Goal: Transaction & Acquisition: Purchase product/service

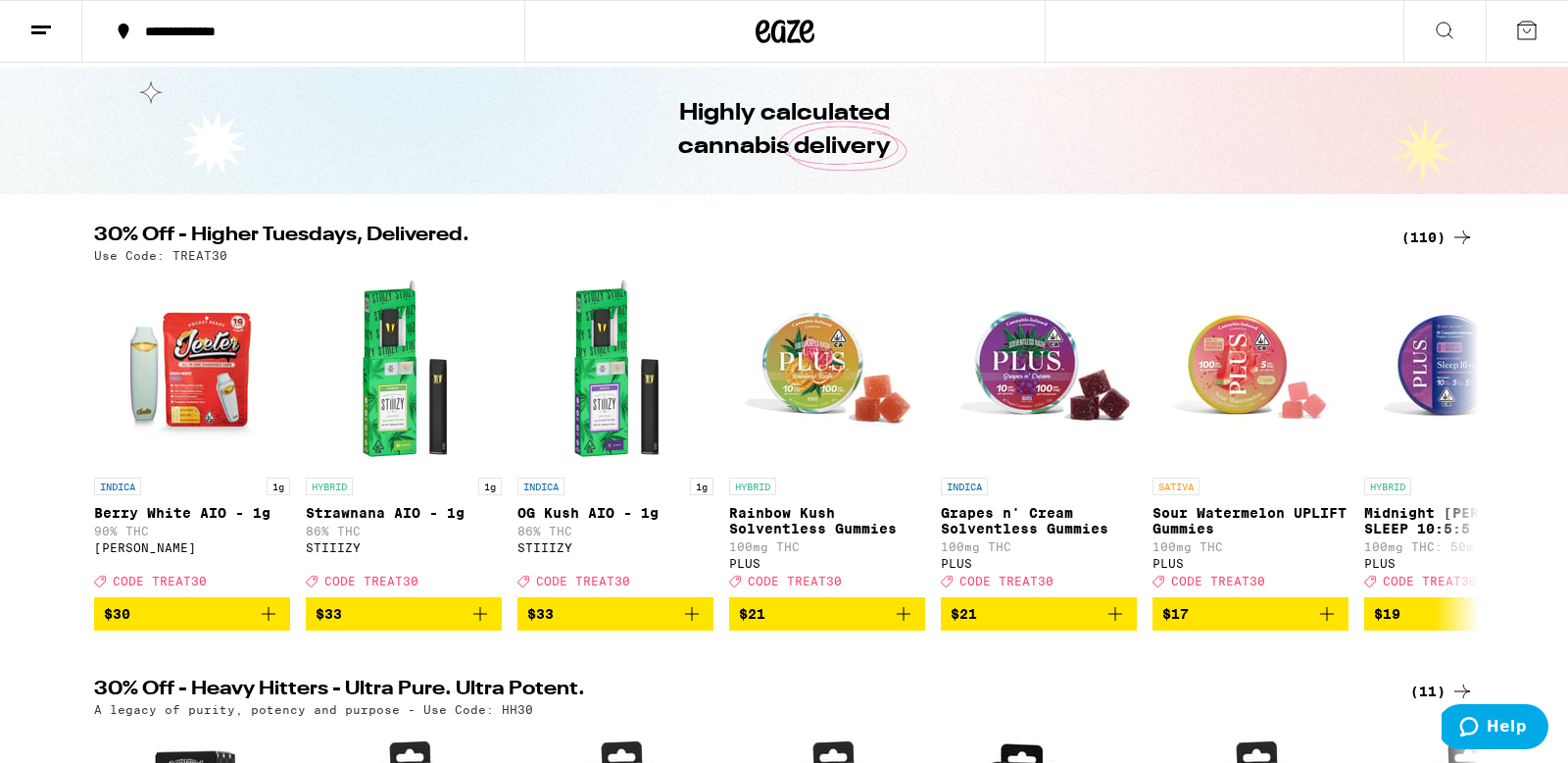
scroll to position [55, 0]
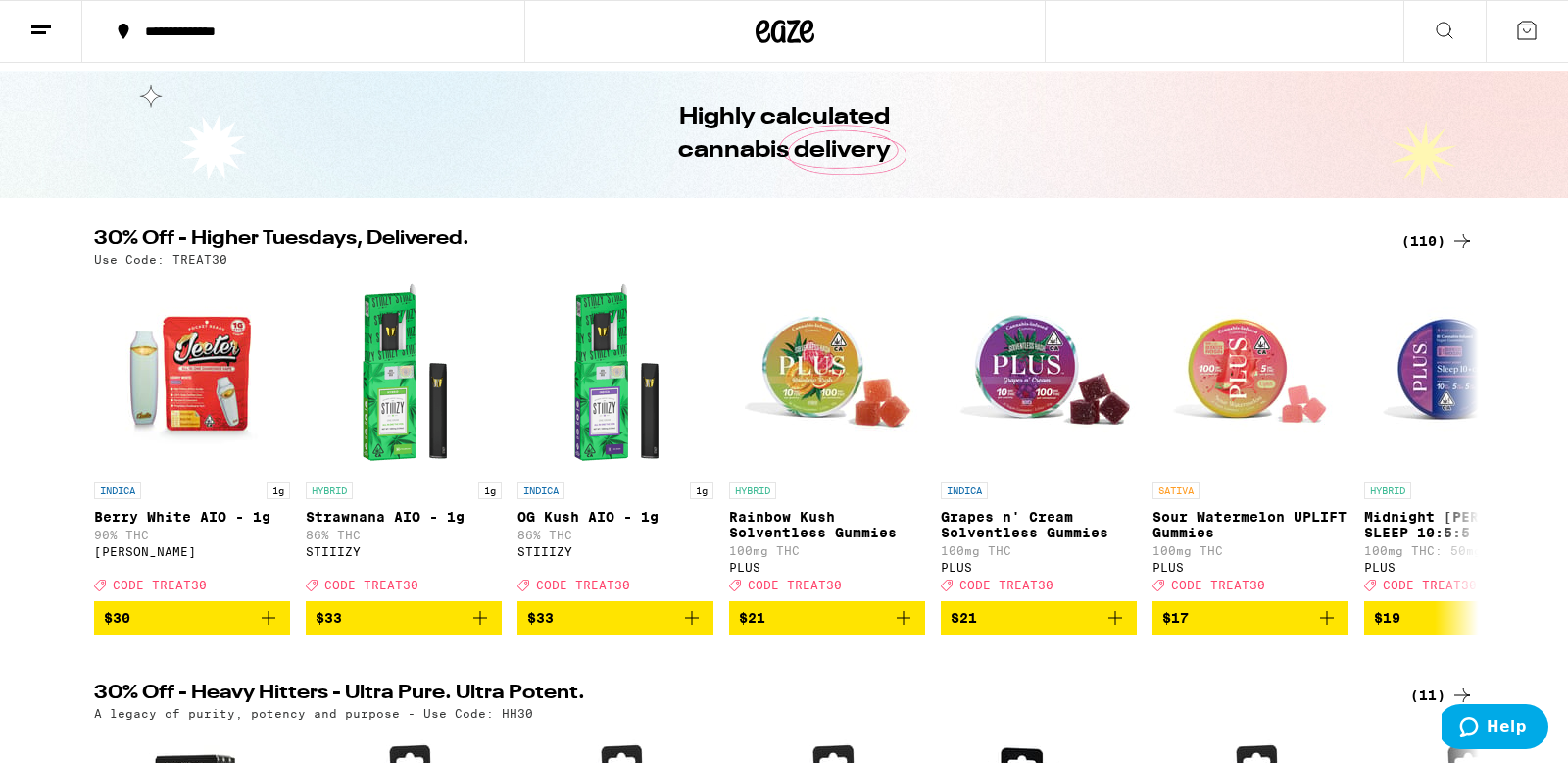
click at [257, 423] on img "Open page for Berry White AIO - 1g from Jeeter" at bounding box center [192, 374] width 196 height 196
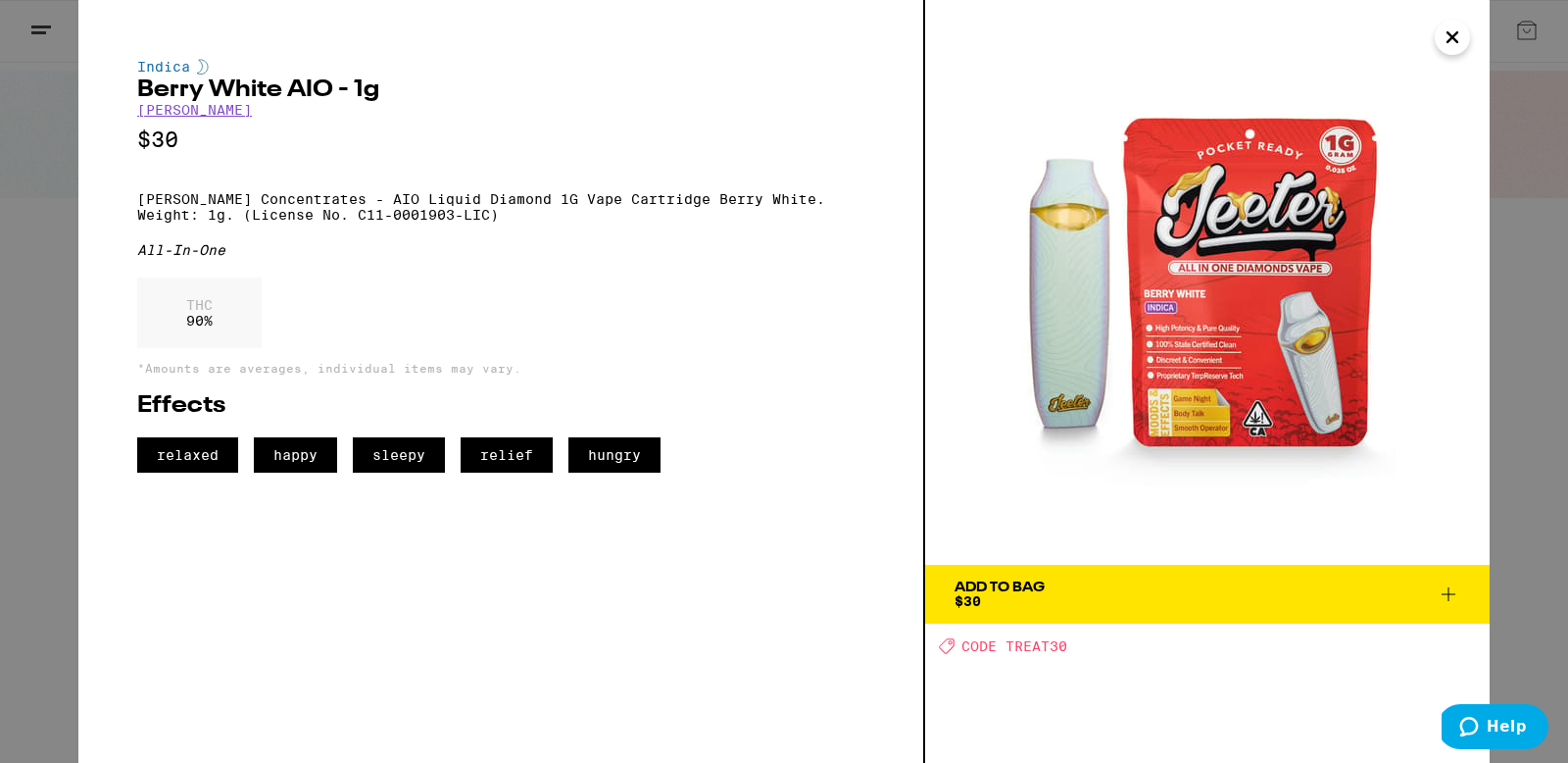
click at [1530, 257] on div "Indica Berry White AIO - 1g [PERSON_NAME] $30 [PERSON_NAME] Concentrates - AIO …" at bounding box center [784, 381] width 1568 height 763
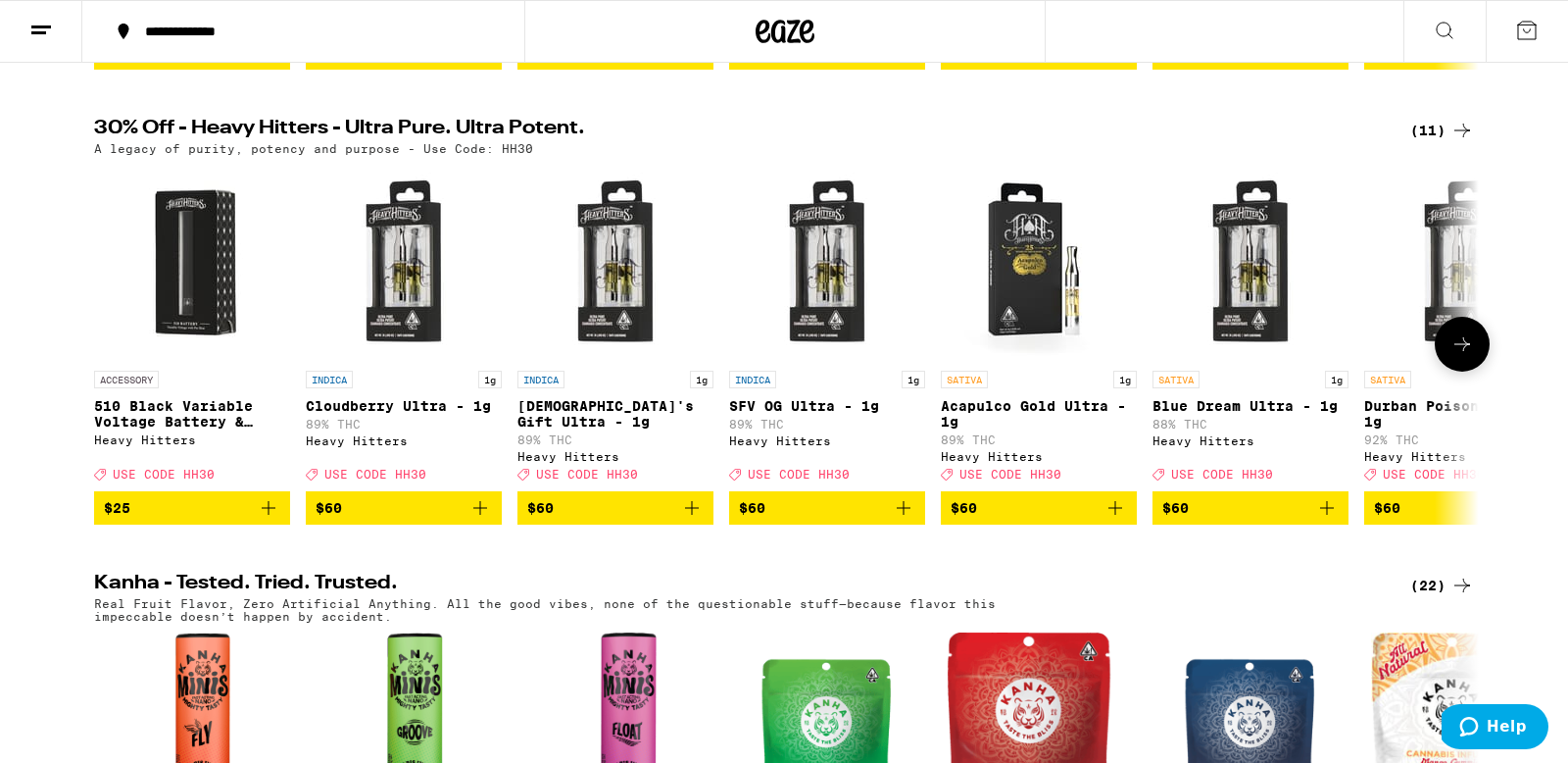
scroll to position [629, 0]
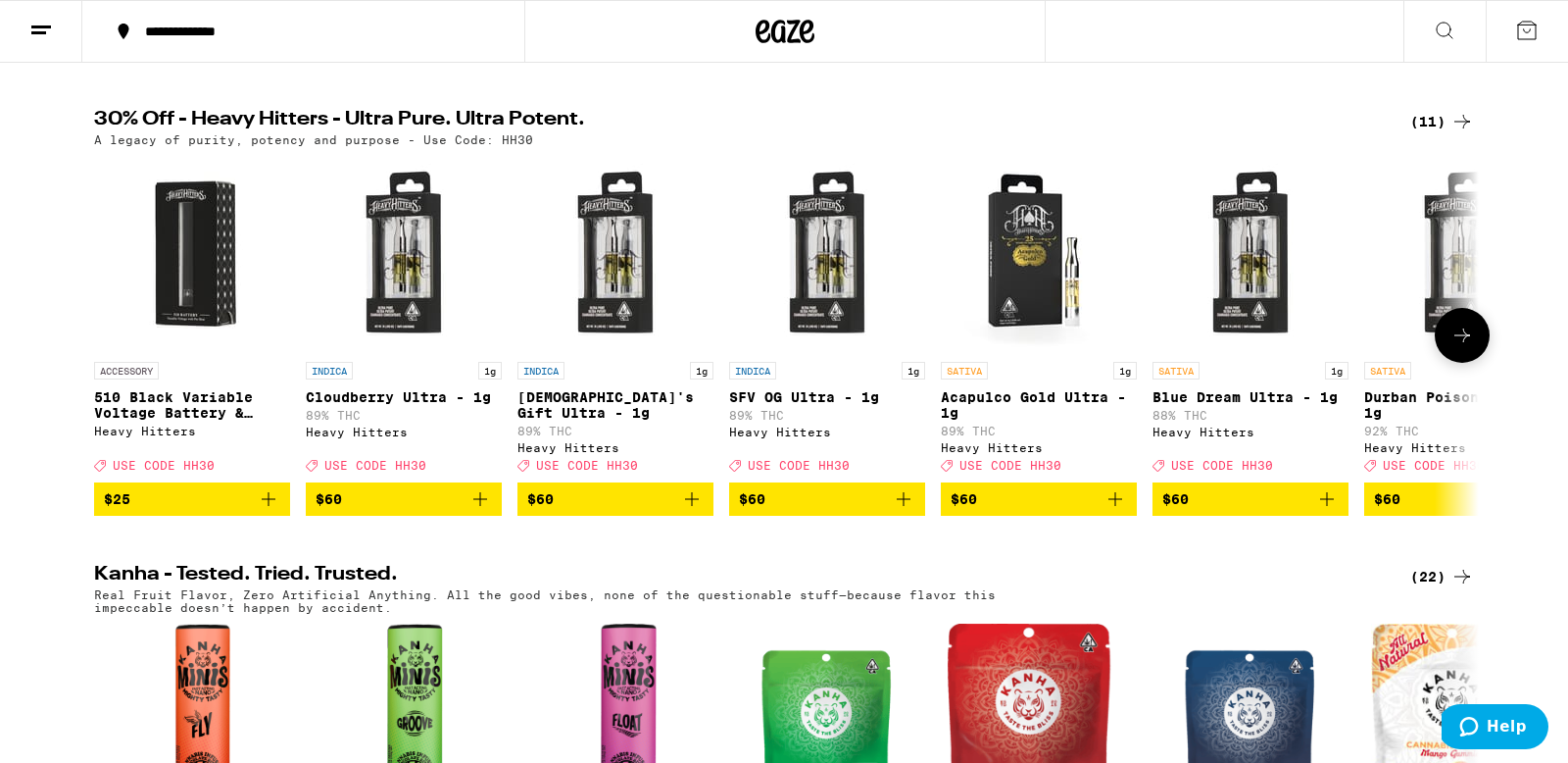
click at [1483, 363] on button at bounding box center [1462, 335] width 55 height 55
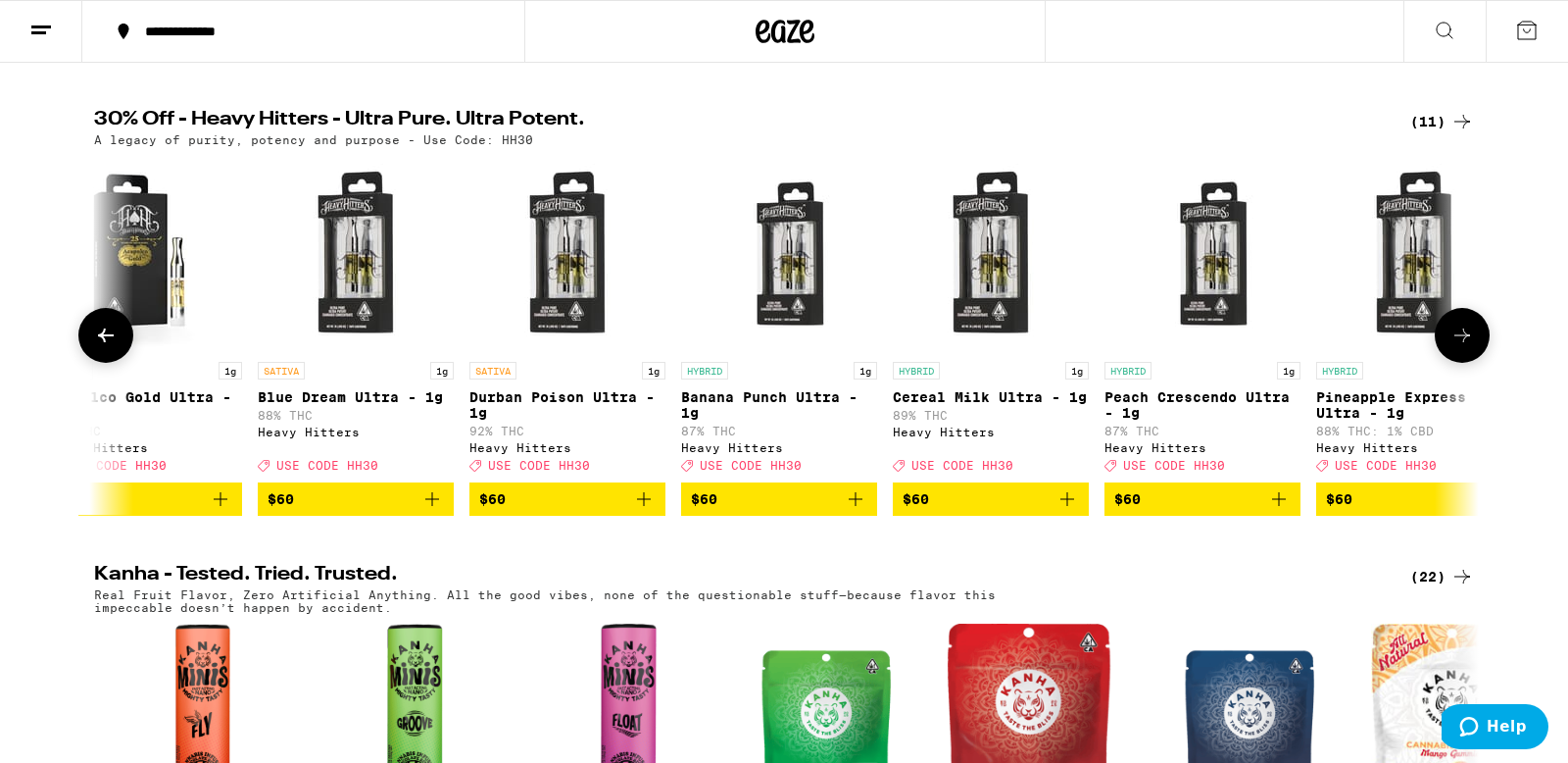
scroll to position [0, 948]
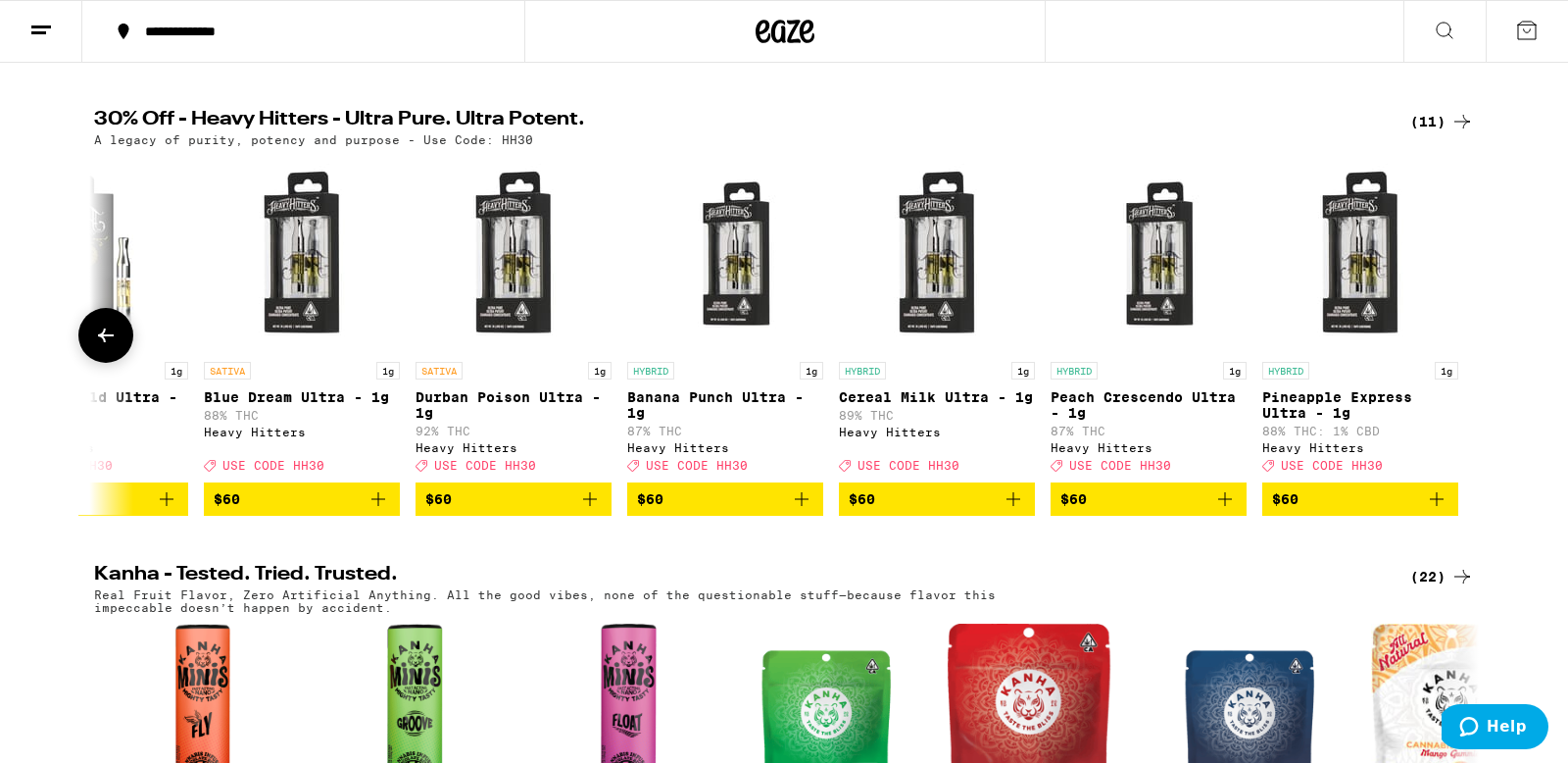
click at [1483, 363] on div at bounding box center [1462, 335] width 55 height 55
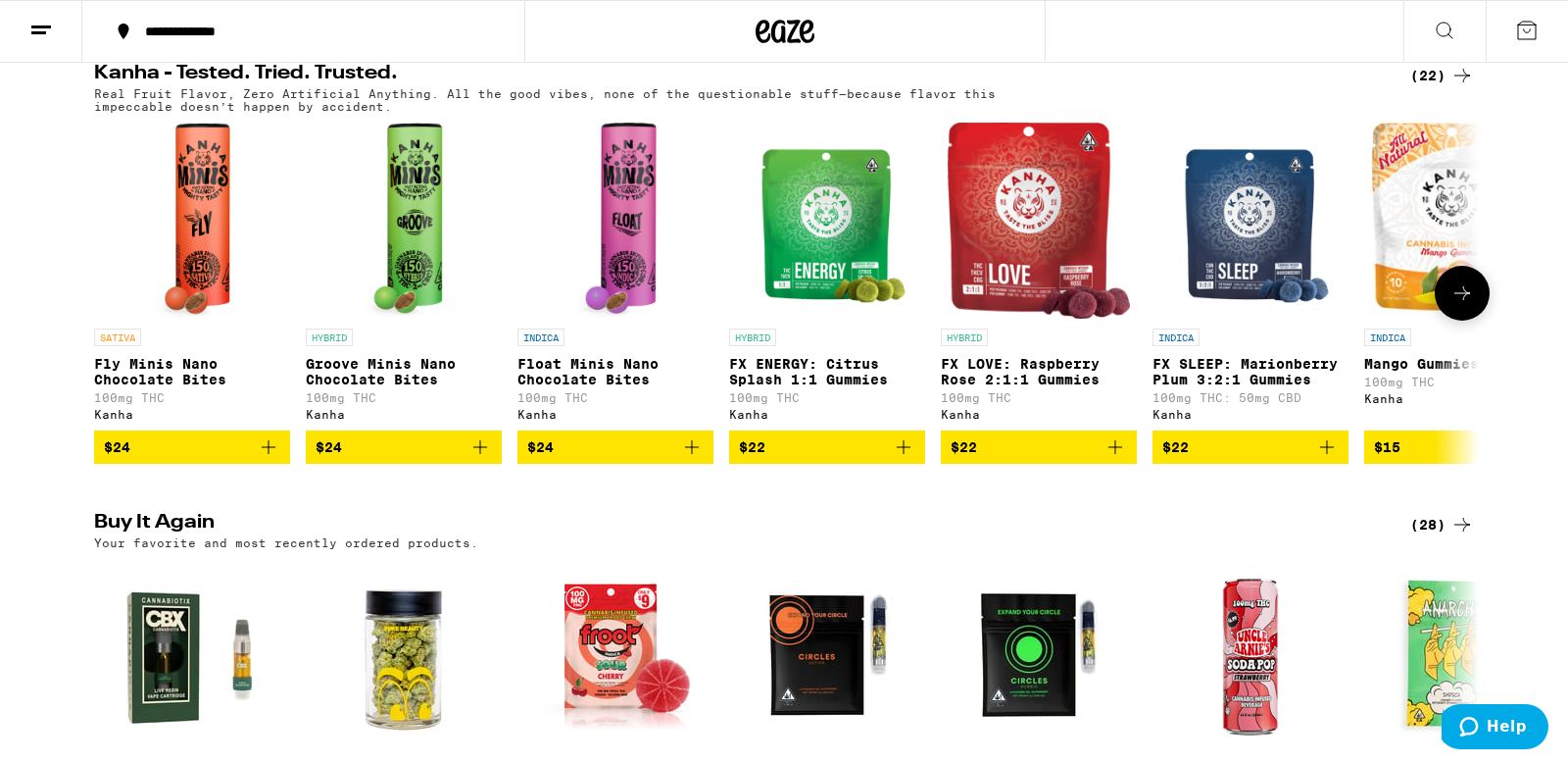
scroll to position [1119, 0]
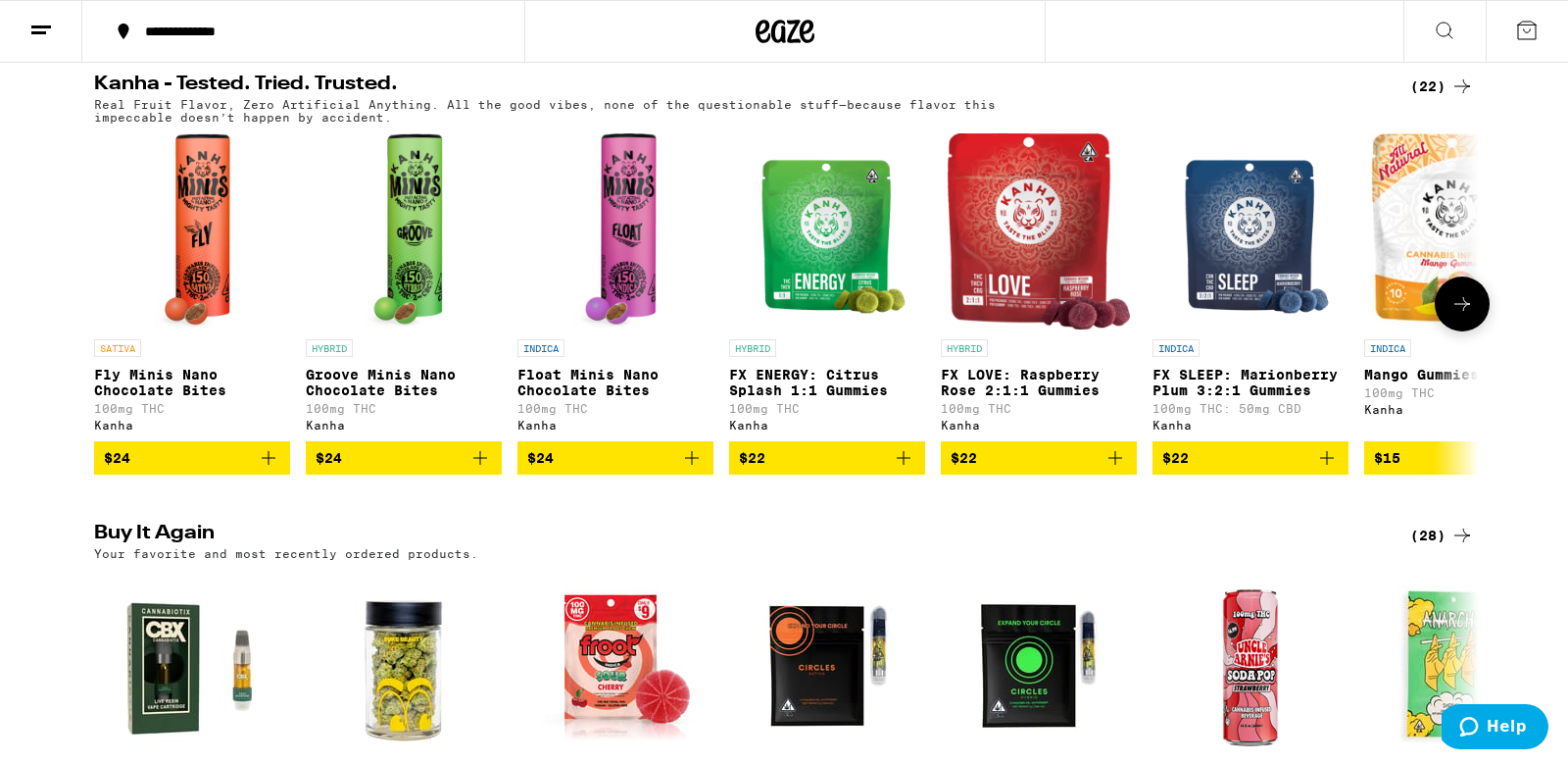
click at [673, 470] on span "$24" at bounding box center [616, 458] width 177 height 24
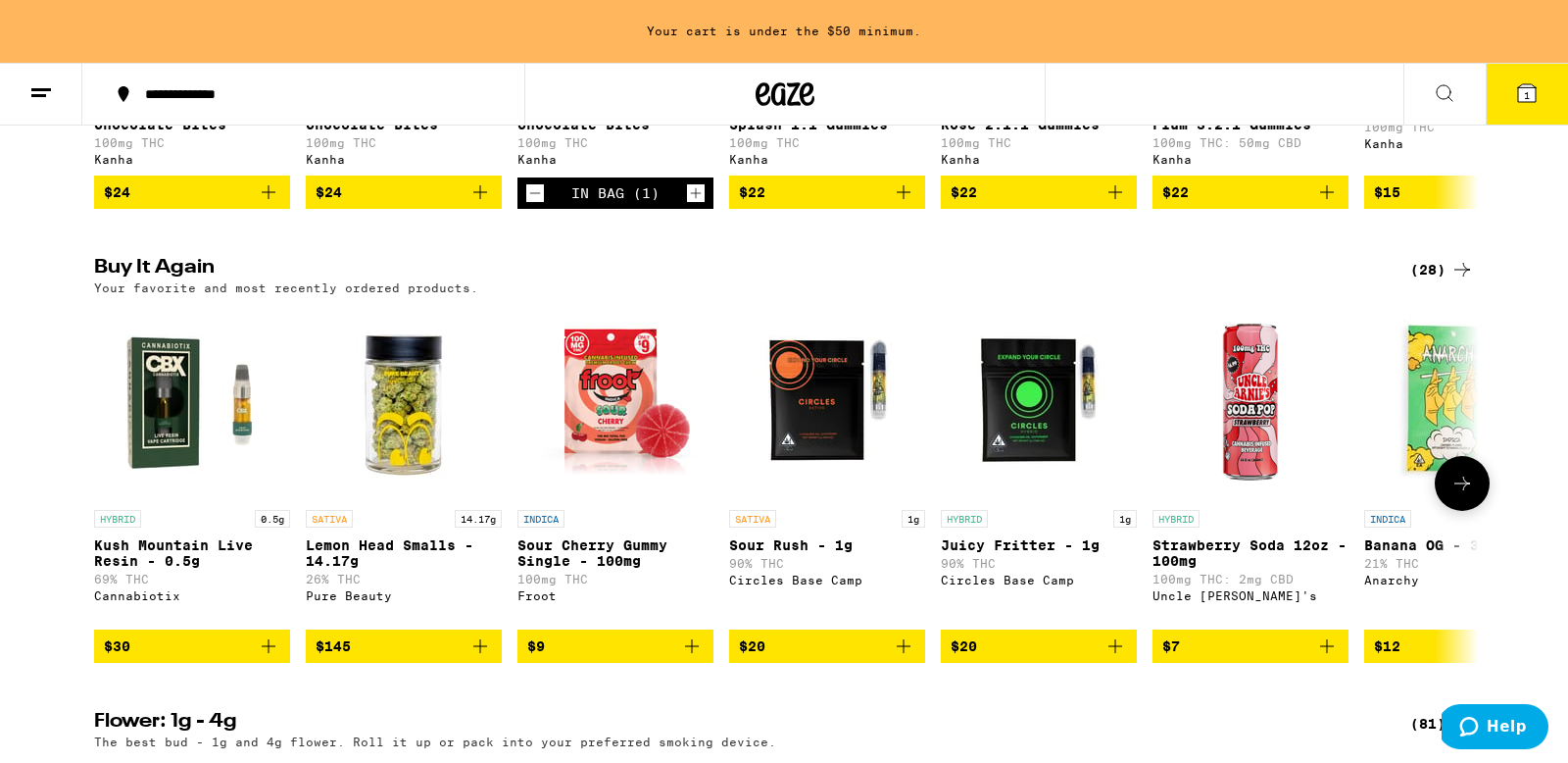
scroll to position [1451, 0]
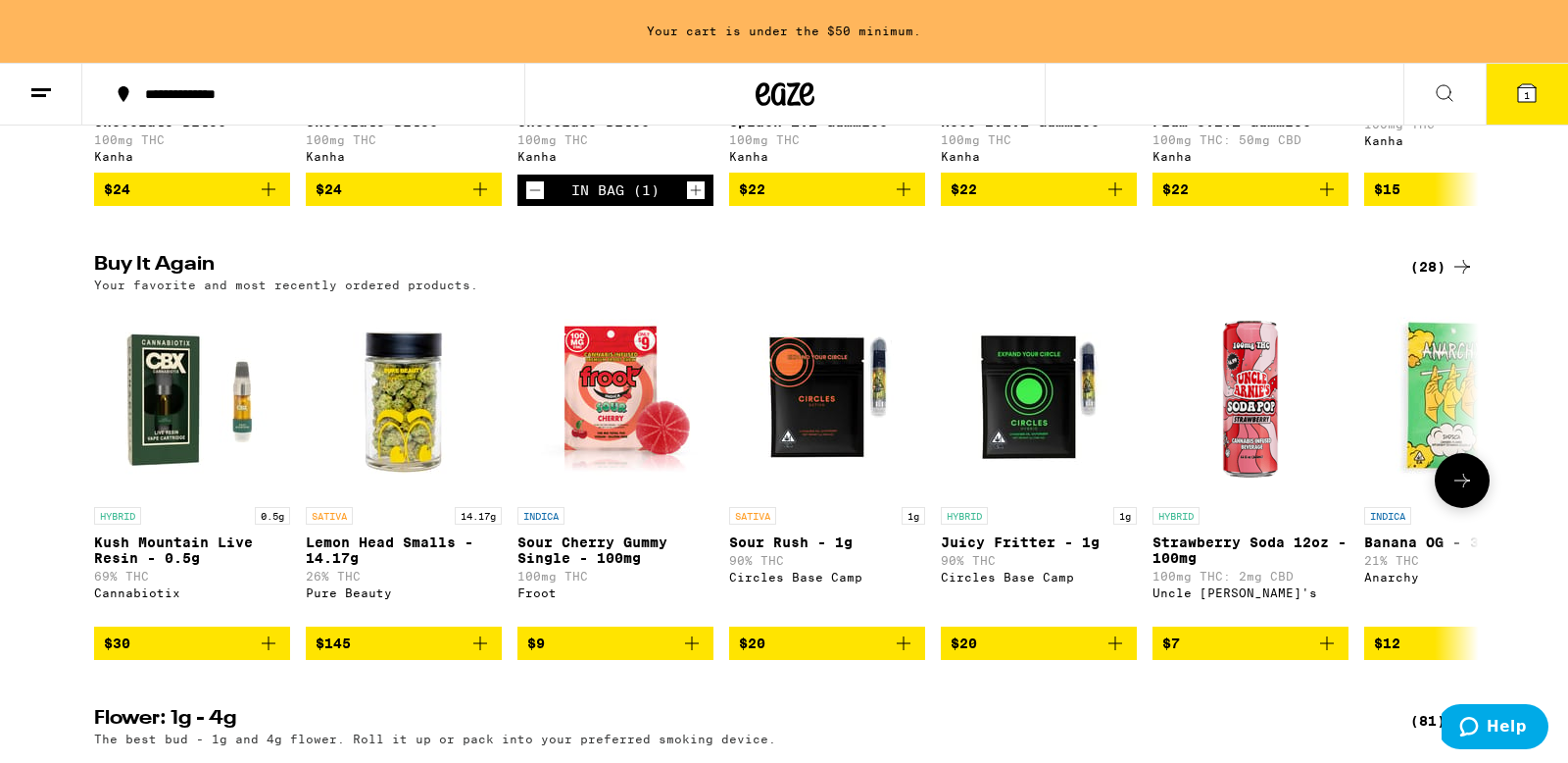
click at [194, 655] on span "$30" at bounding box center [192, 644] width 177 height 24
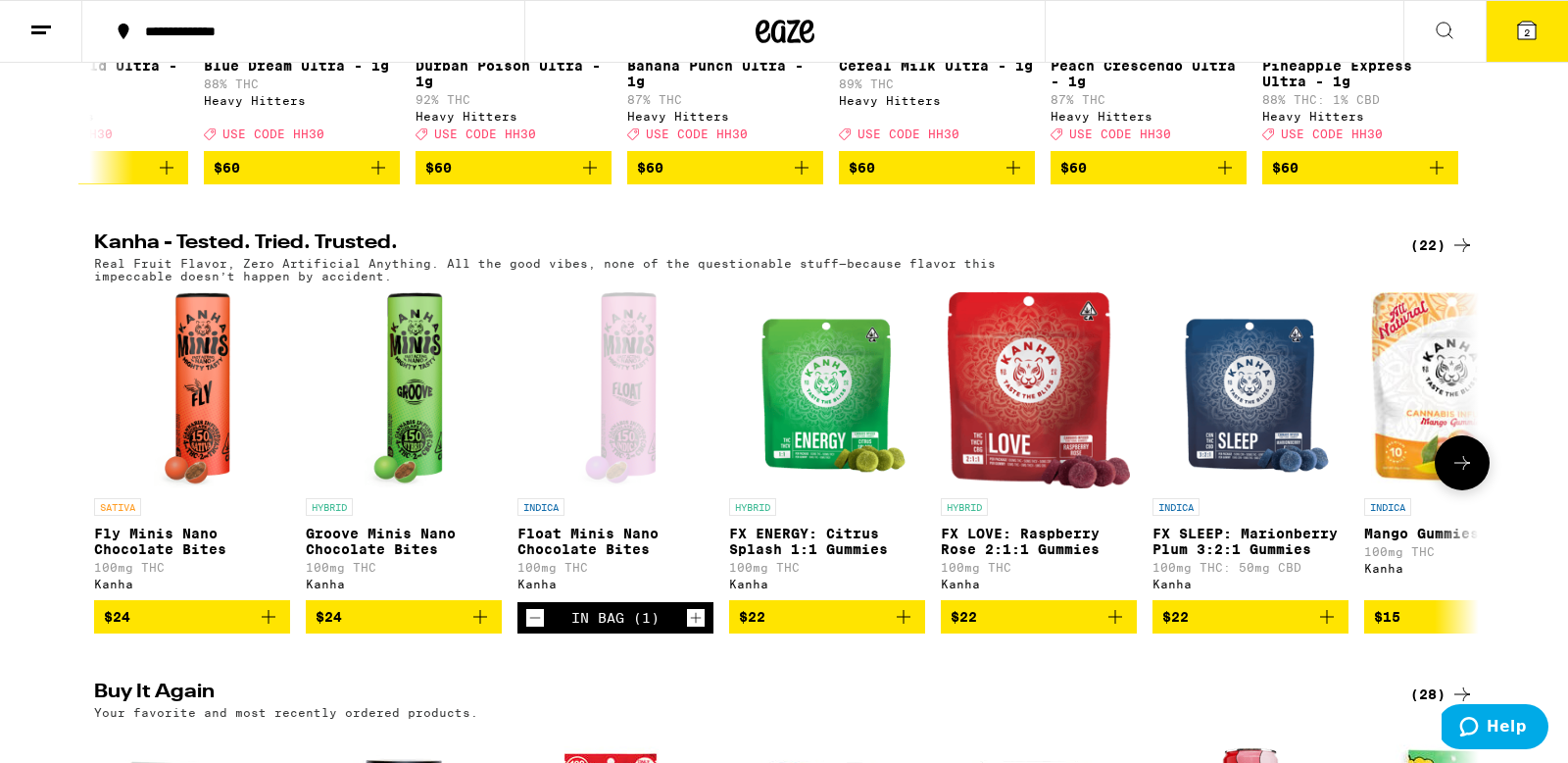
scroll to position [965, 0]
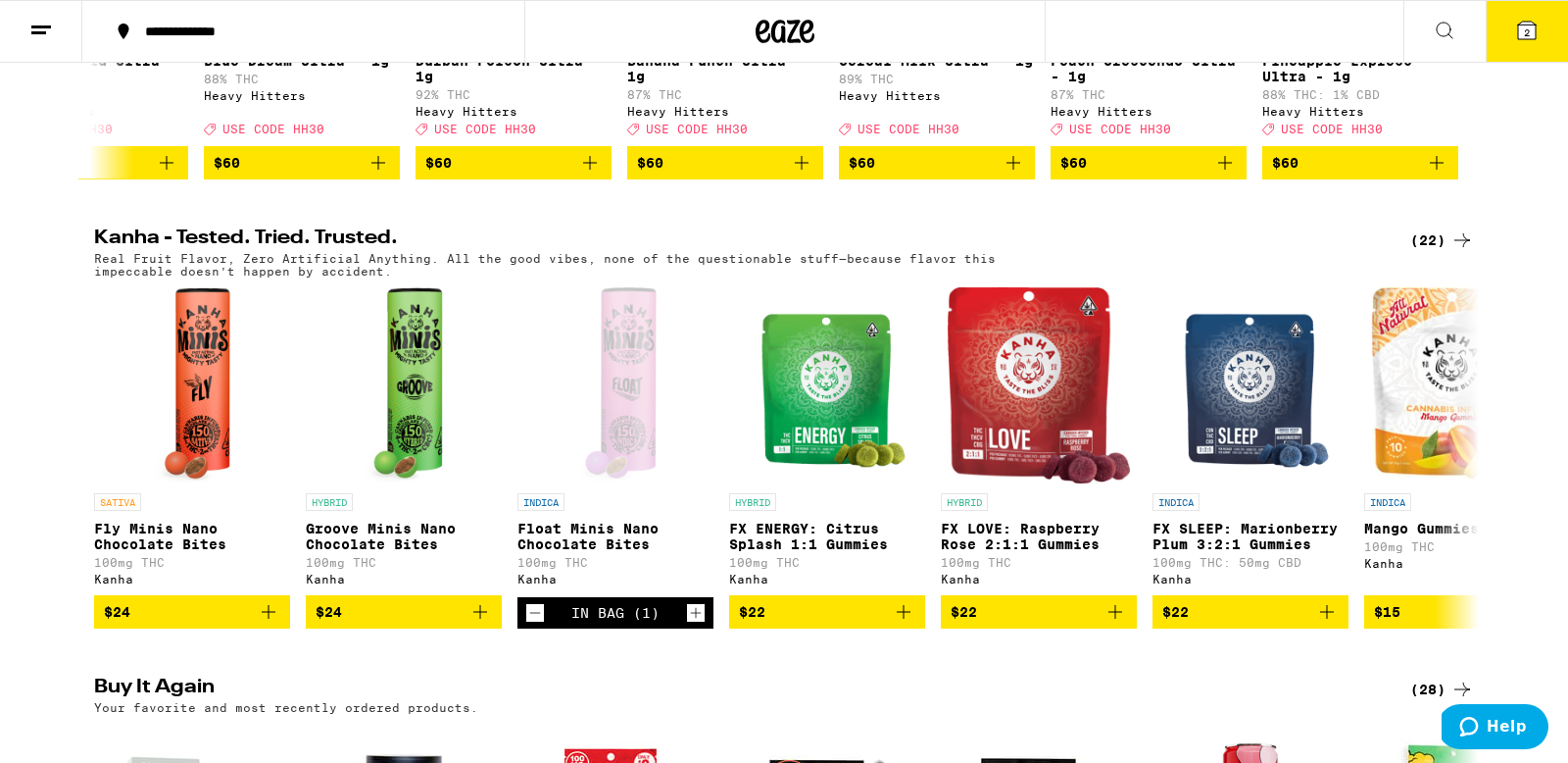
click at [1466, 252] on icon at bounding box center [1463, 241] width 24 height 24
click at [1455, 252] on icon at bounding box center [1463, 241] width 24 height 24
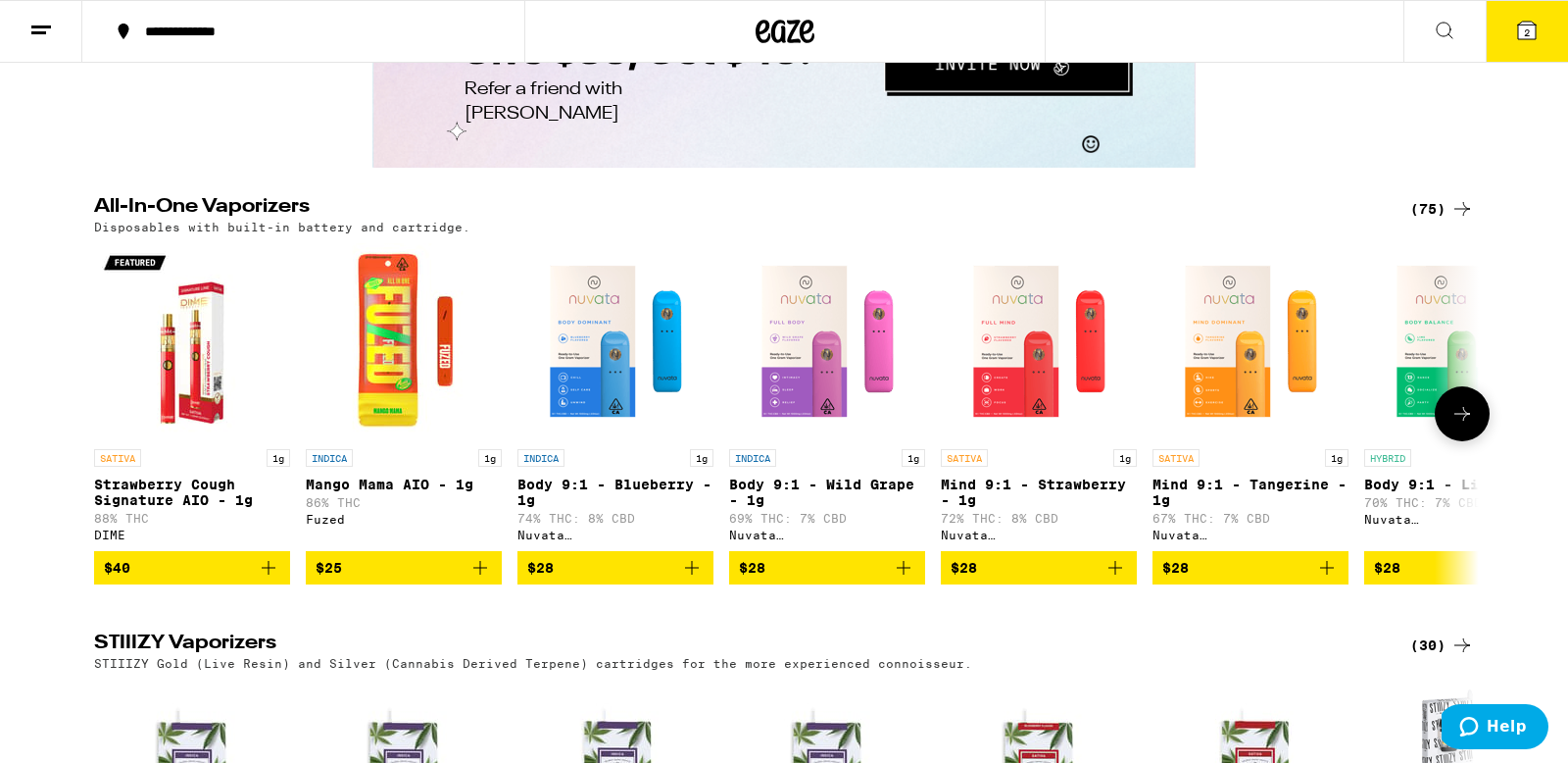
scroll to position [3439, 0]
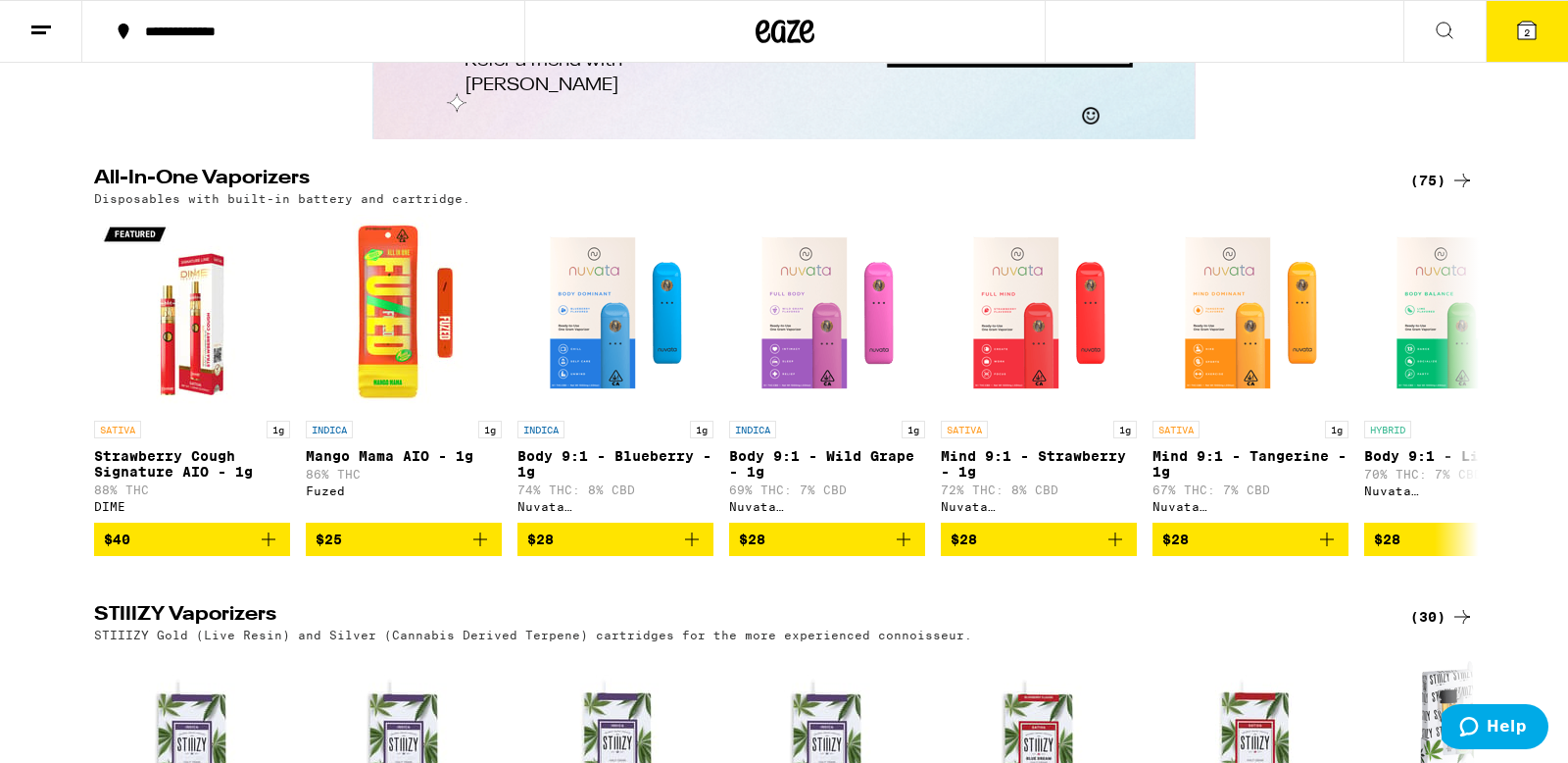
click at [1410, 192] on div "(75)" at bounding box center [1442, 181] width 64 height 24
click at [1438, 192] on div "(75)" at bounding box center [1442, 181] width 64 height 24
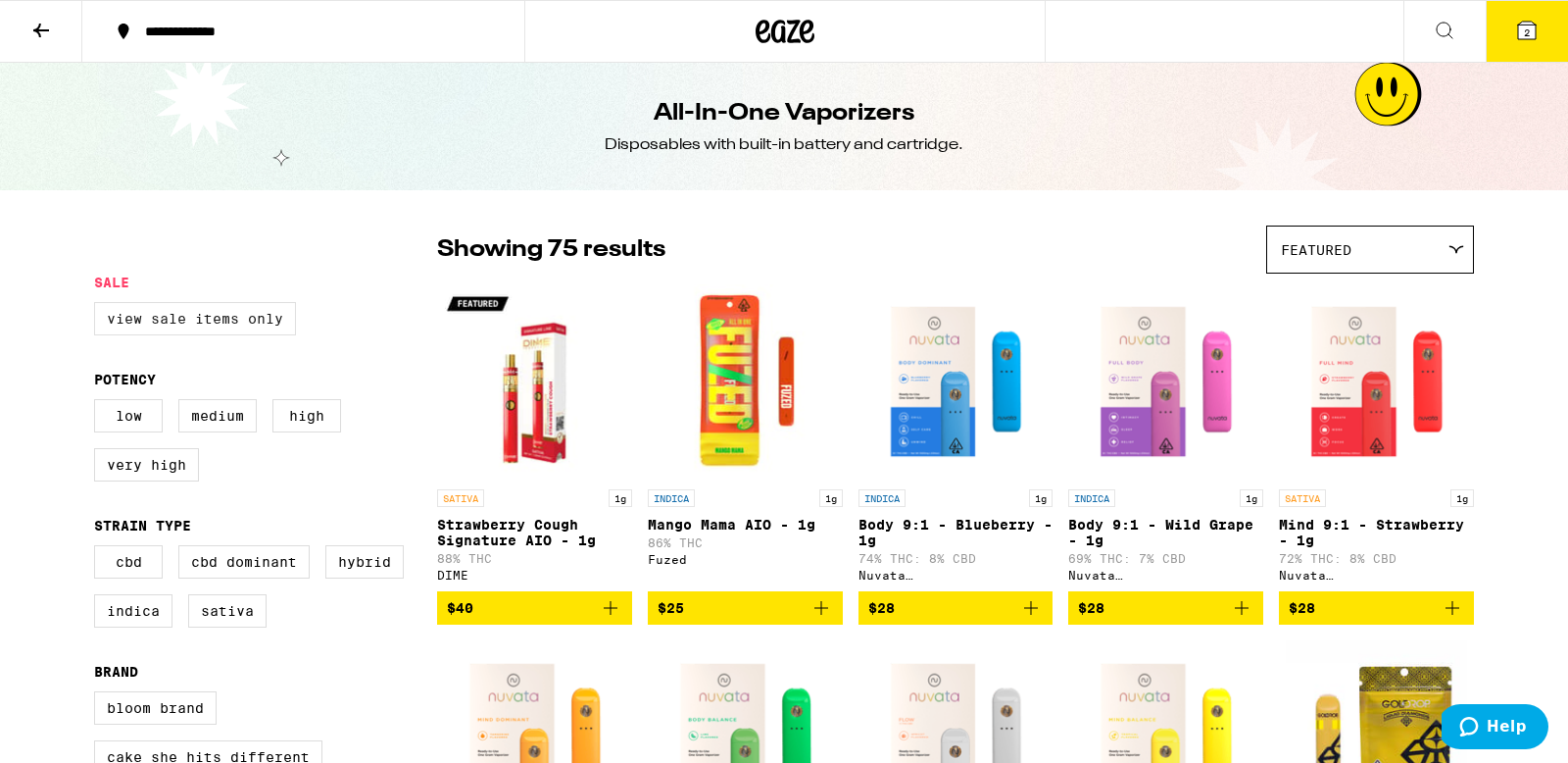
click at [256, 332] on label "View Sale Items Only" at bounding box center [195, 318] width 202 height 33
click at [99, 306] on input "View Sale Items Only" at bounding box center [98, 305] width 1 height 1
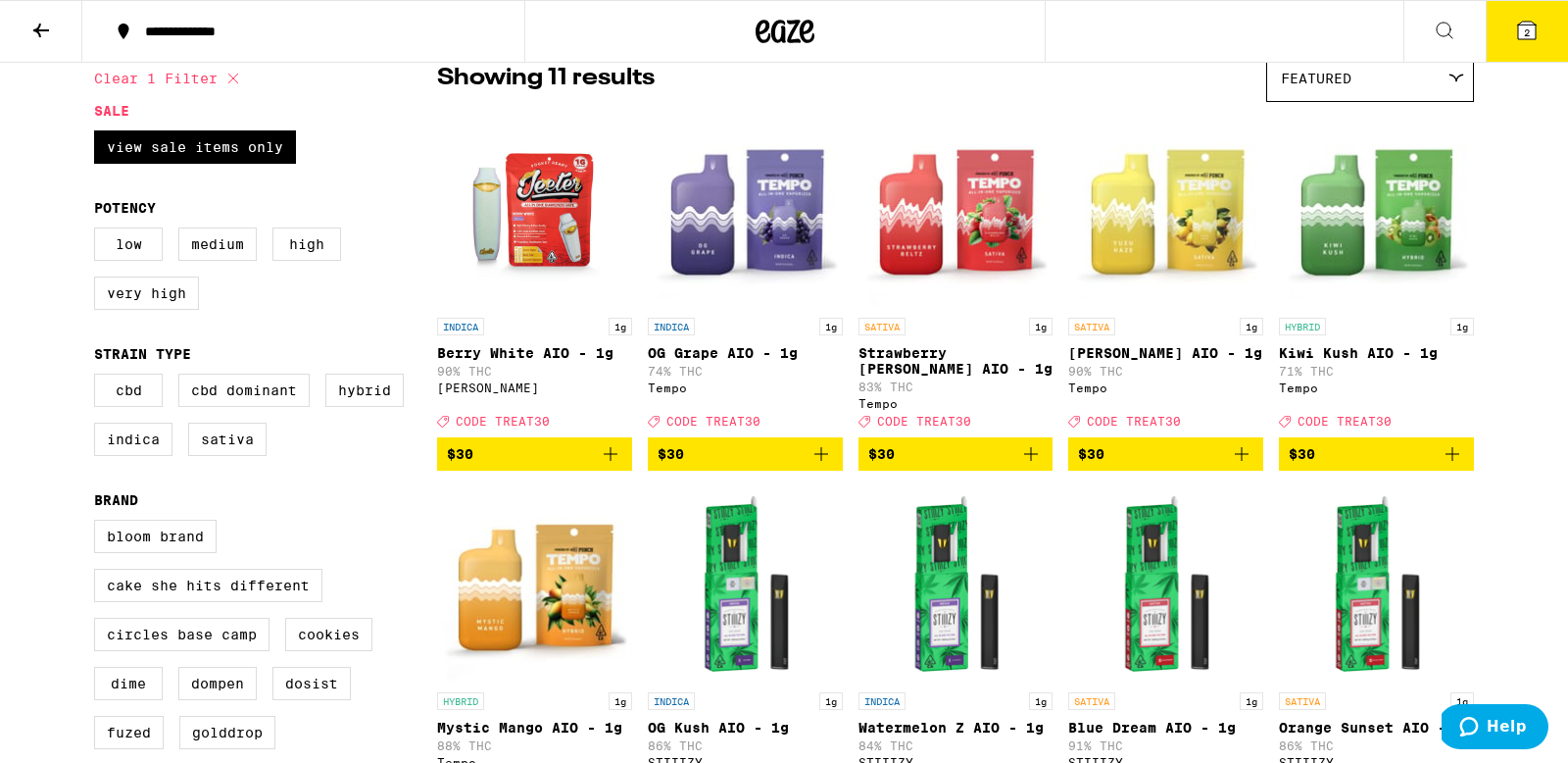
scroll to position [171, 0]
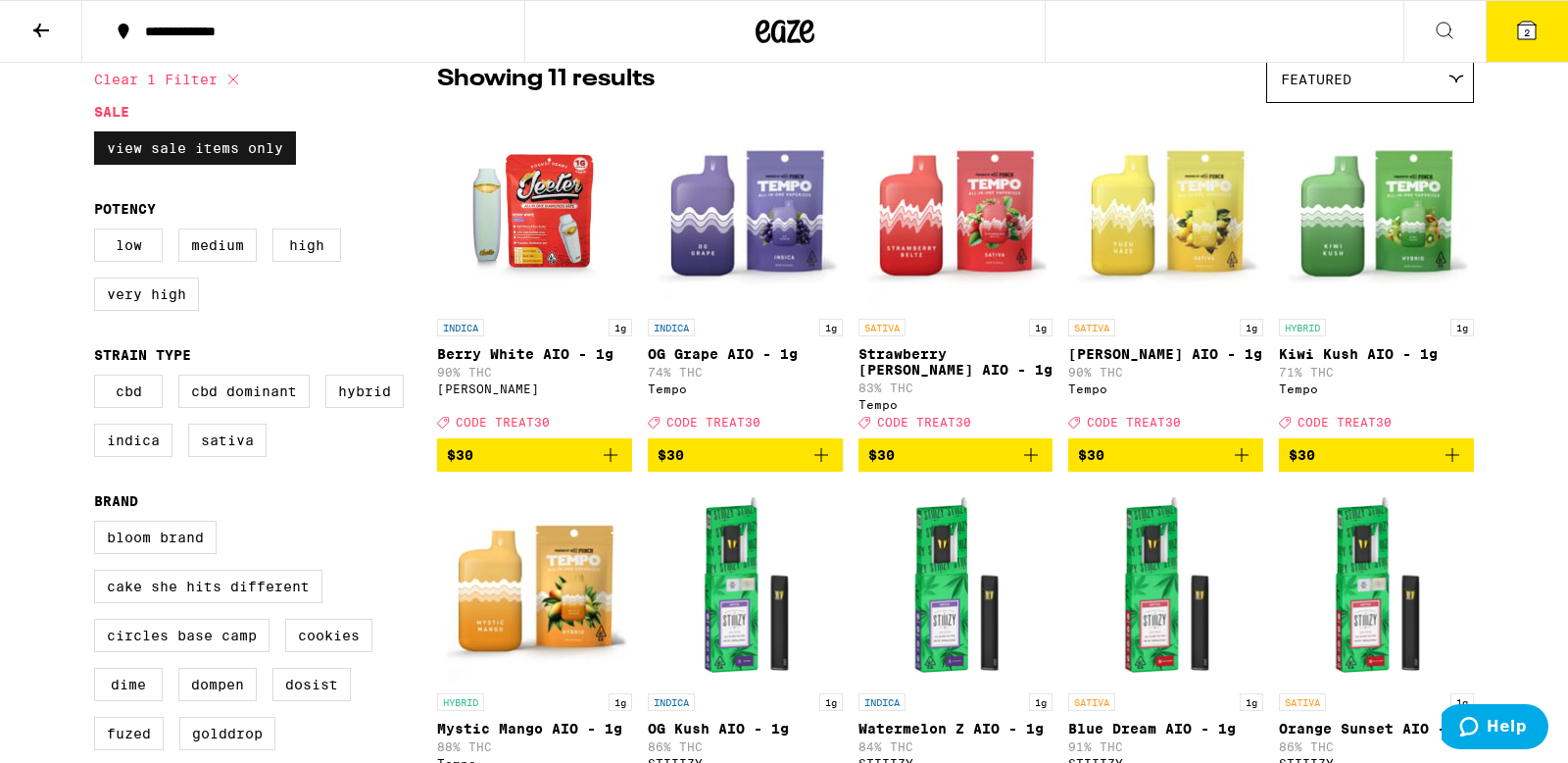
click at [201, 165] on label "View Sale Items Only" at bounding box center [195, 147] width 202 height 33
click at [99, 135] on input "View Sale Items Only" at bounding box center [98, 134] width 1 height 1
checkbox input "false"
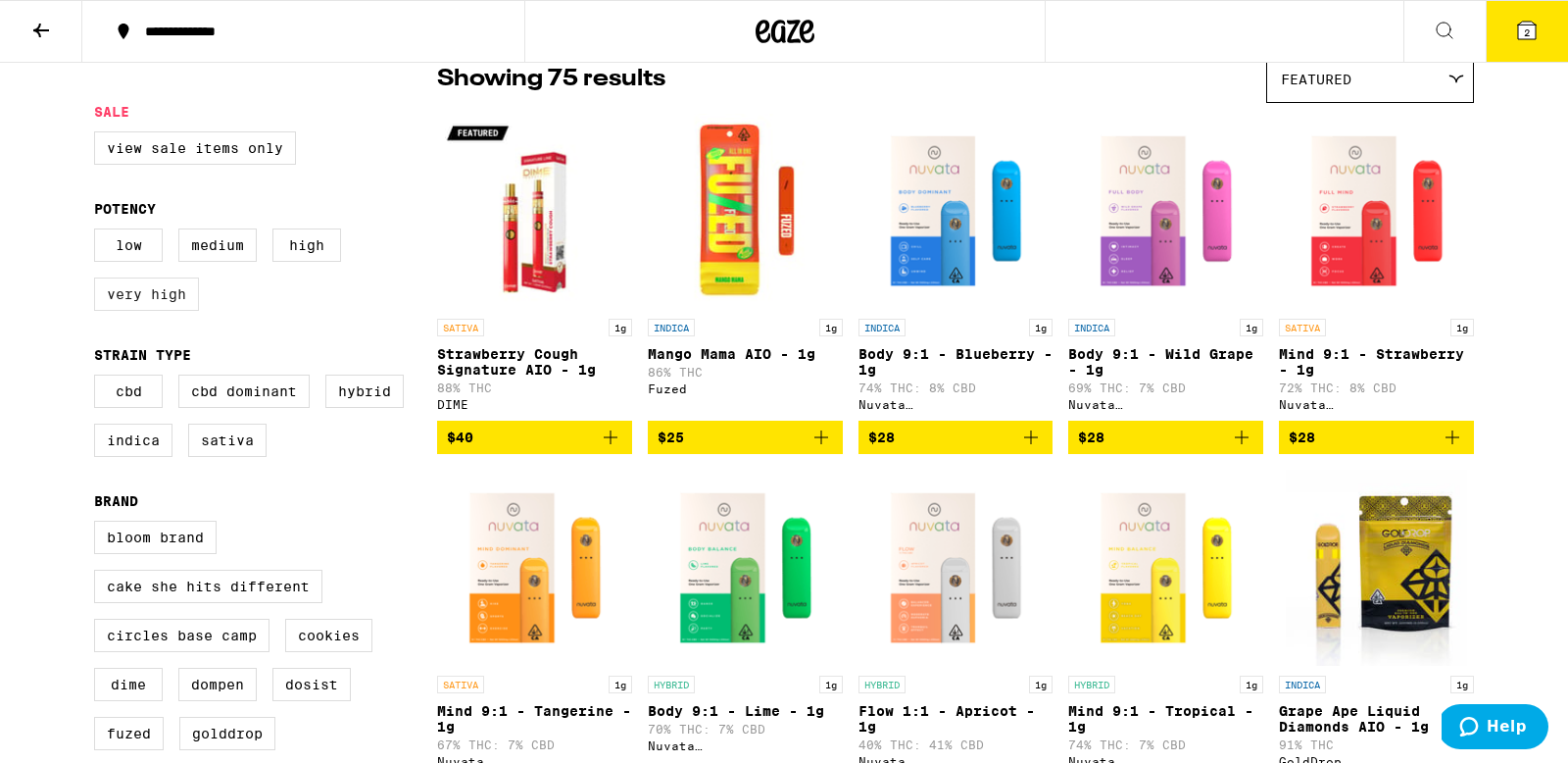
click at [156, 295] on label "Very High" at bounding box center [146, 294] width 105 height 33
click at [99, 232] on input "Very High" at bounding box center [98, 231] width 1 height 1
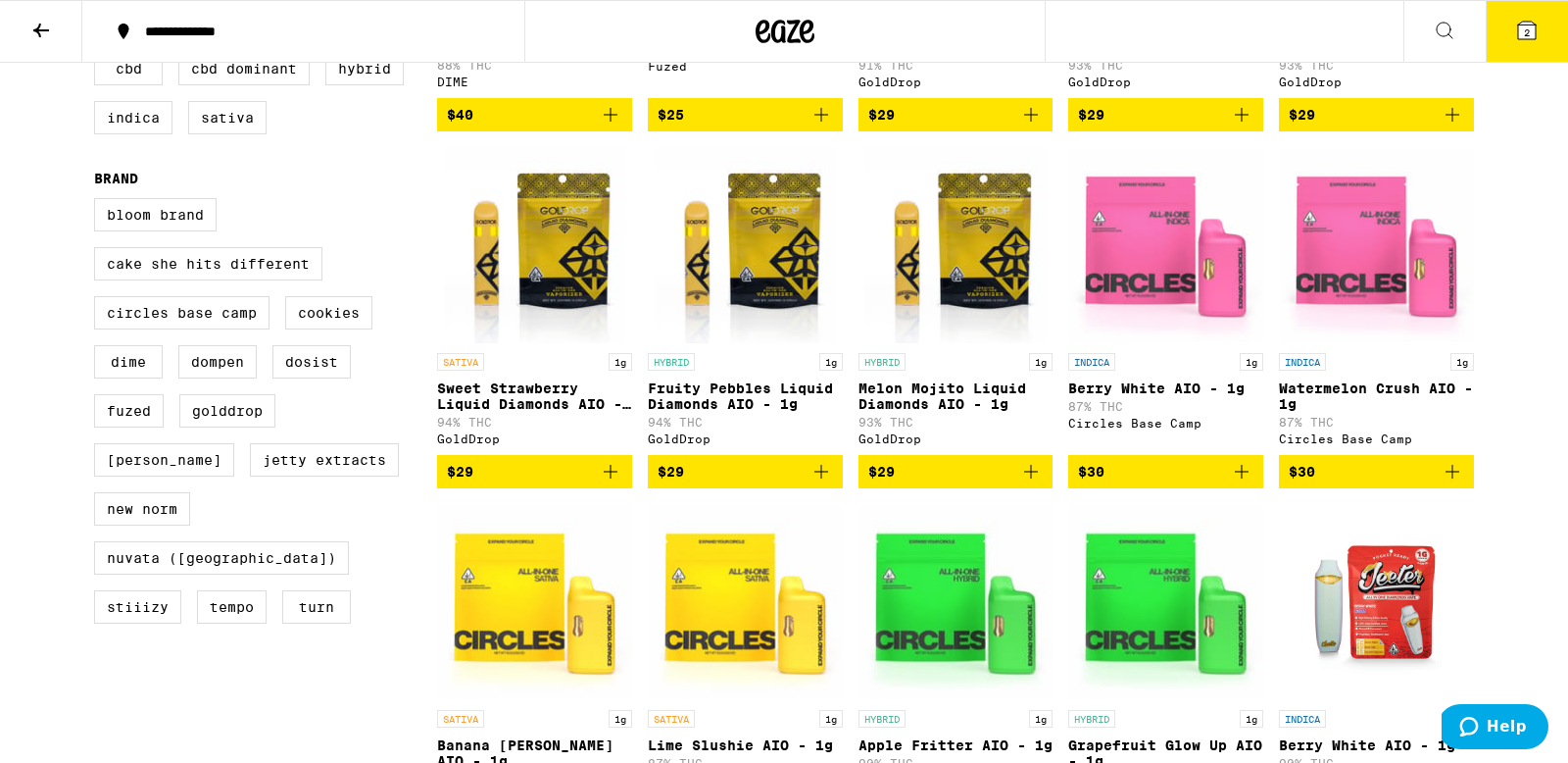
scroll to position [494, 0]
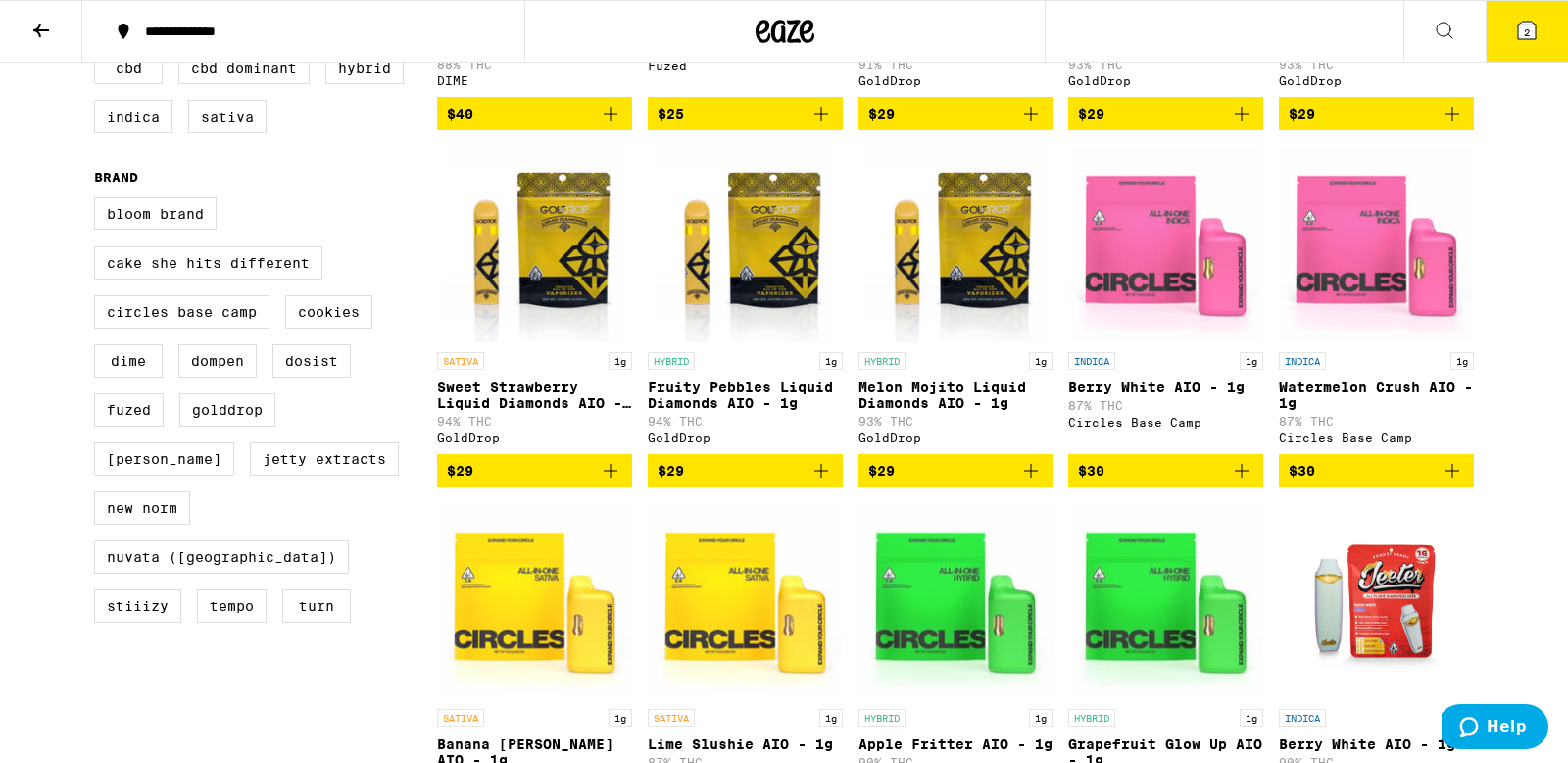
click at [573, 483] on span "$29" at bounding box center [535, 471] width 176 height 24
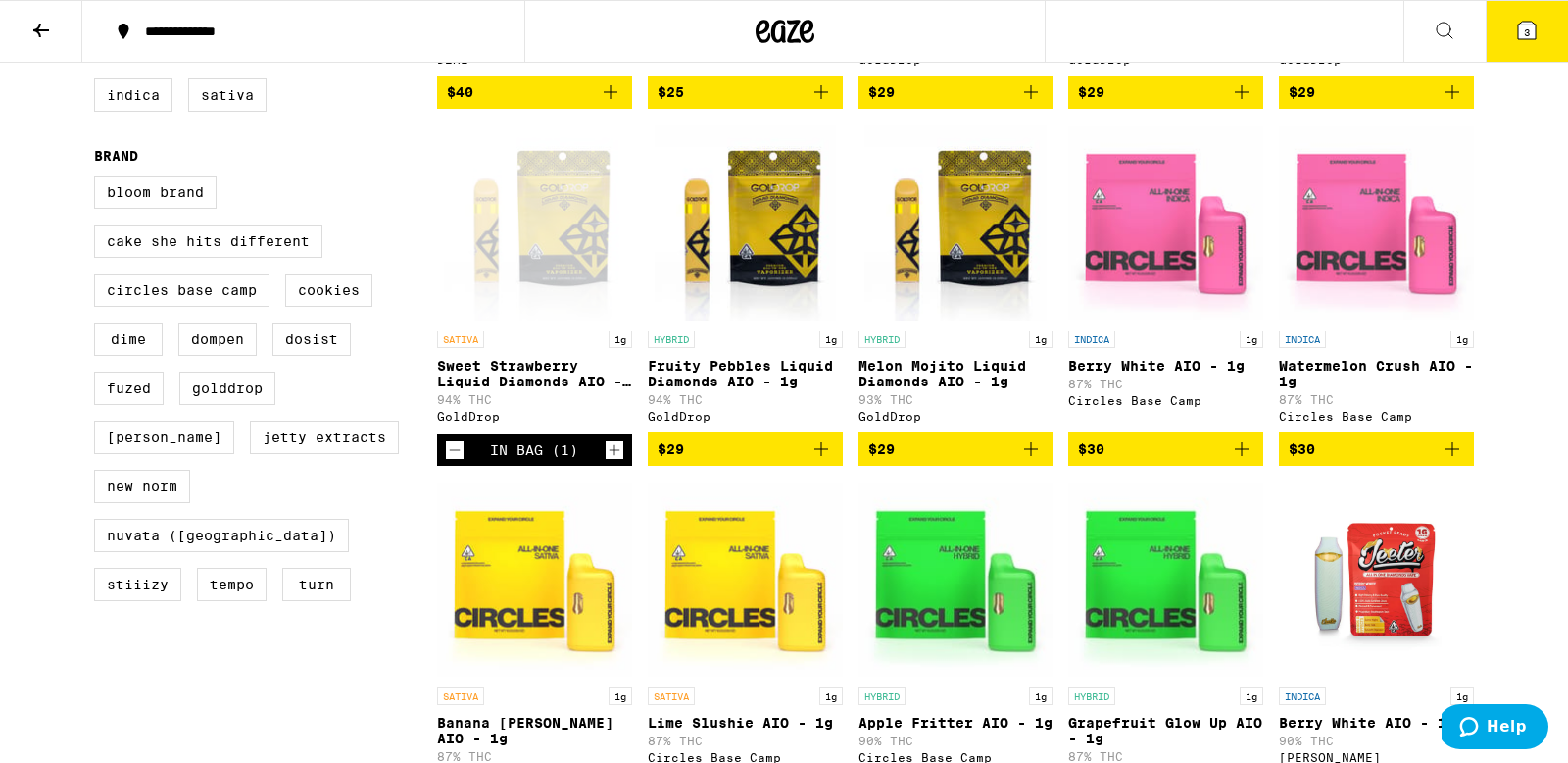
scroll to position [509, 0]
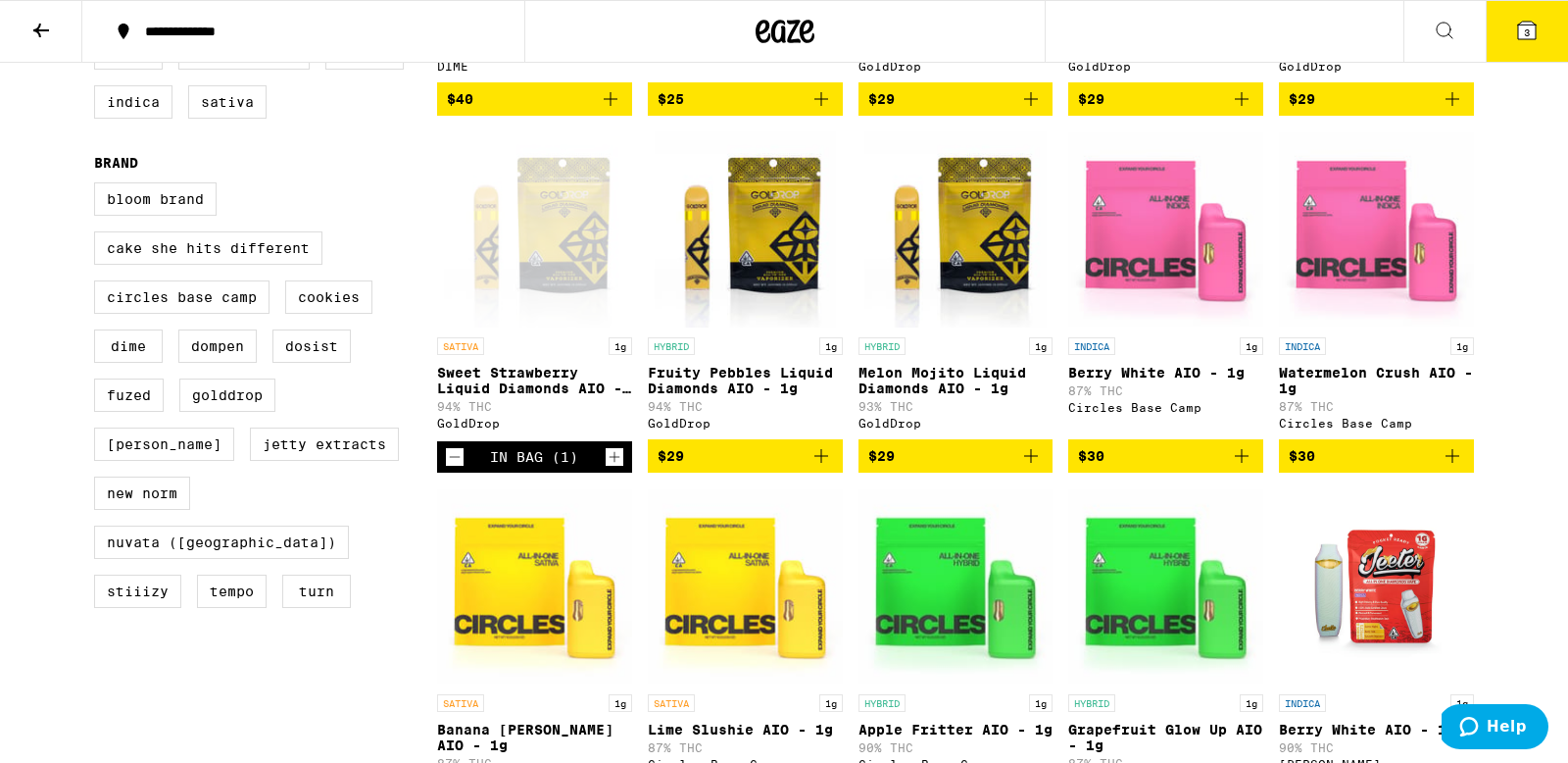
click at [444, 473] on div "In Bag (1)" at bounding box center [534, 456] width 195 height 31
click at [458, 469] on icon "Decrement" at bounding box center [455, 457] width 18 height 24
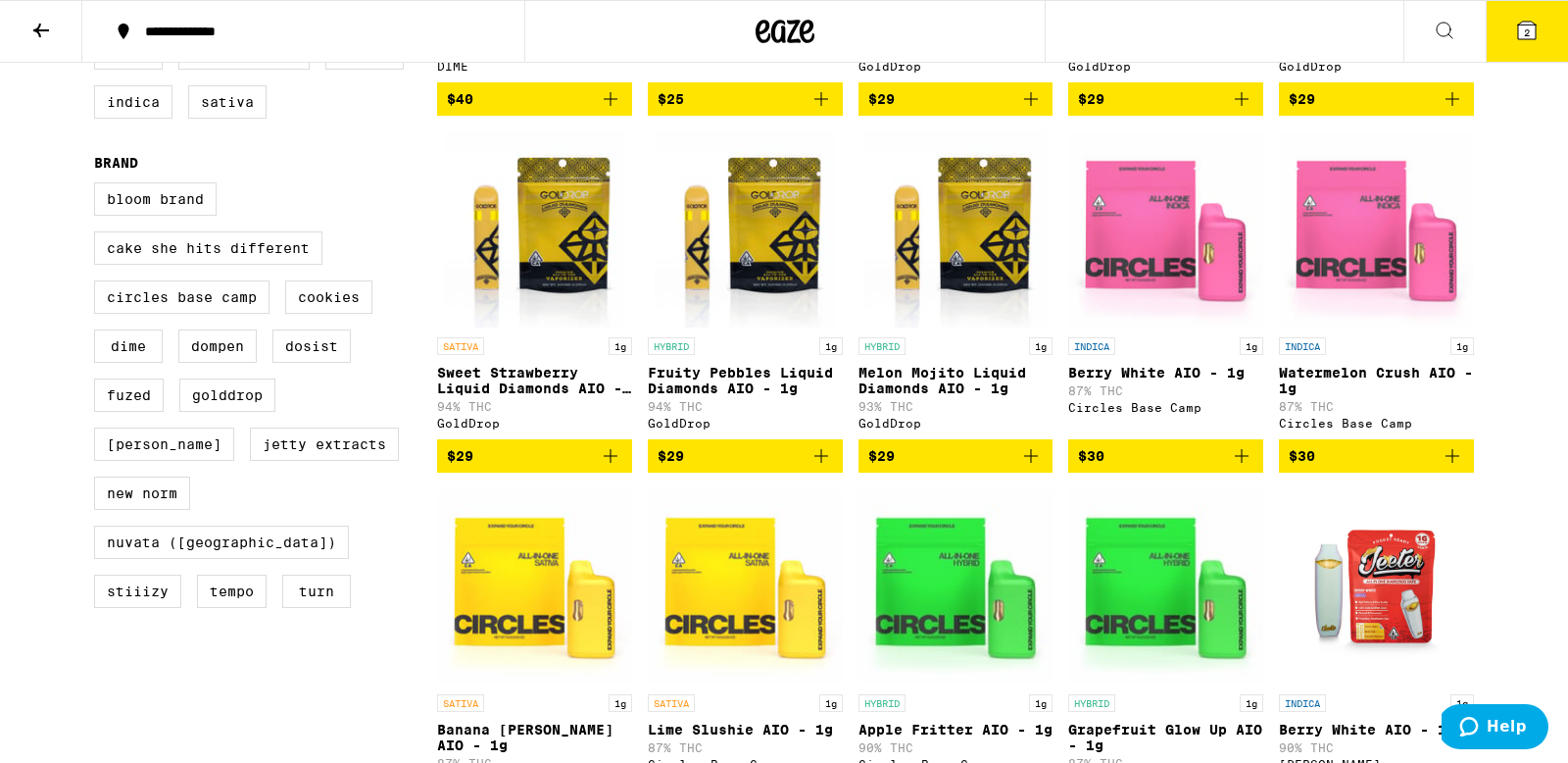
click at [527, 468] on span "$29" at bounding box center [535, 456] width 176 height 24
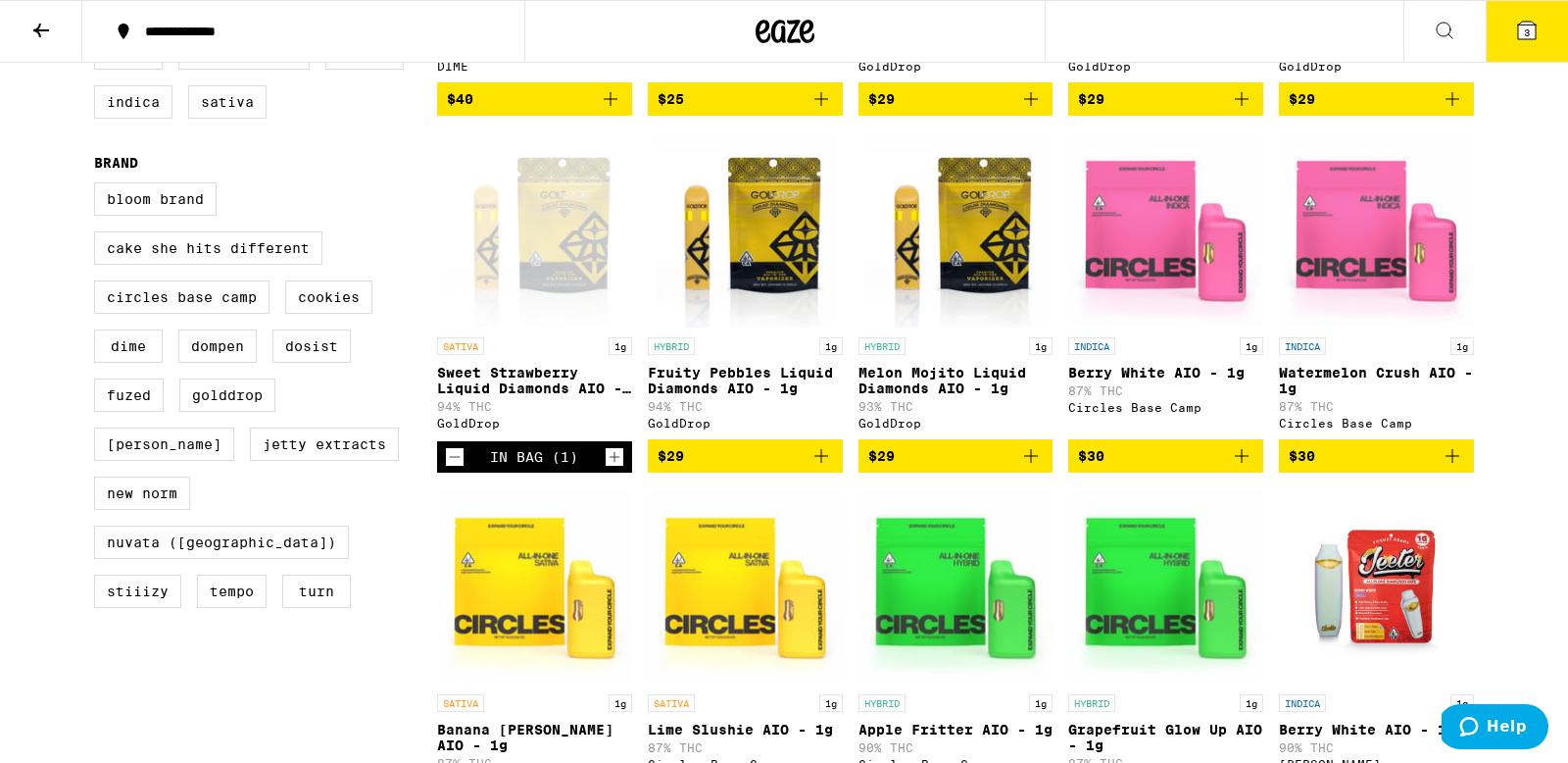
click at [1500, 48] on button "3" at bounding box center [1527, 31] width 82 height 61
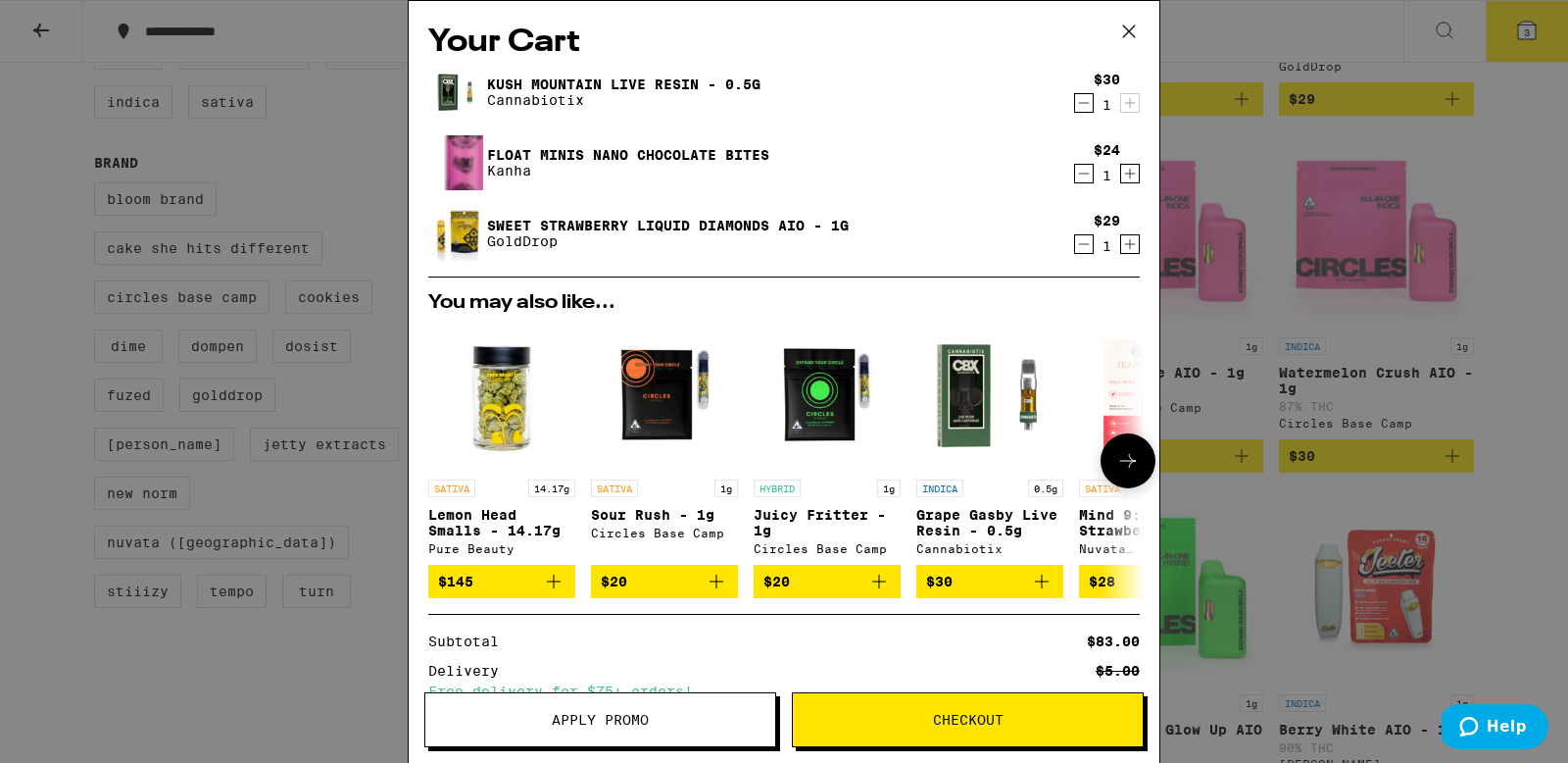
scroll to position [192, 0]
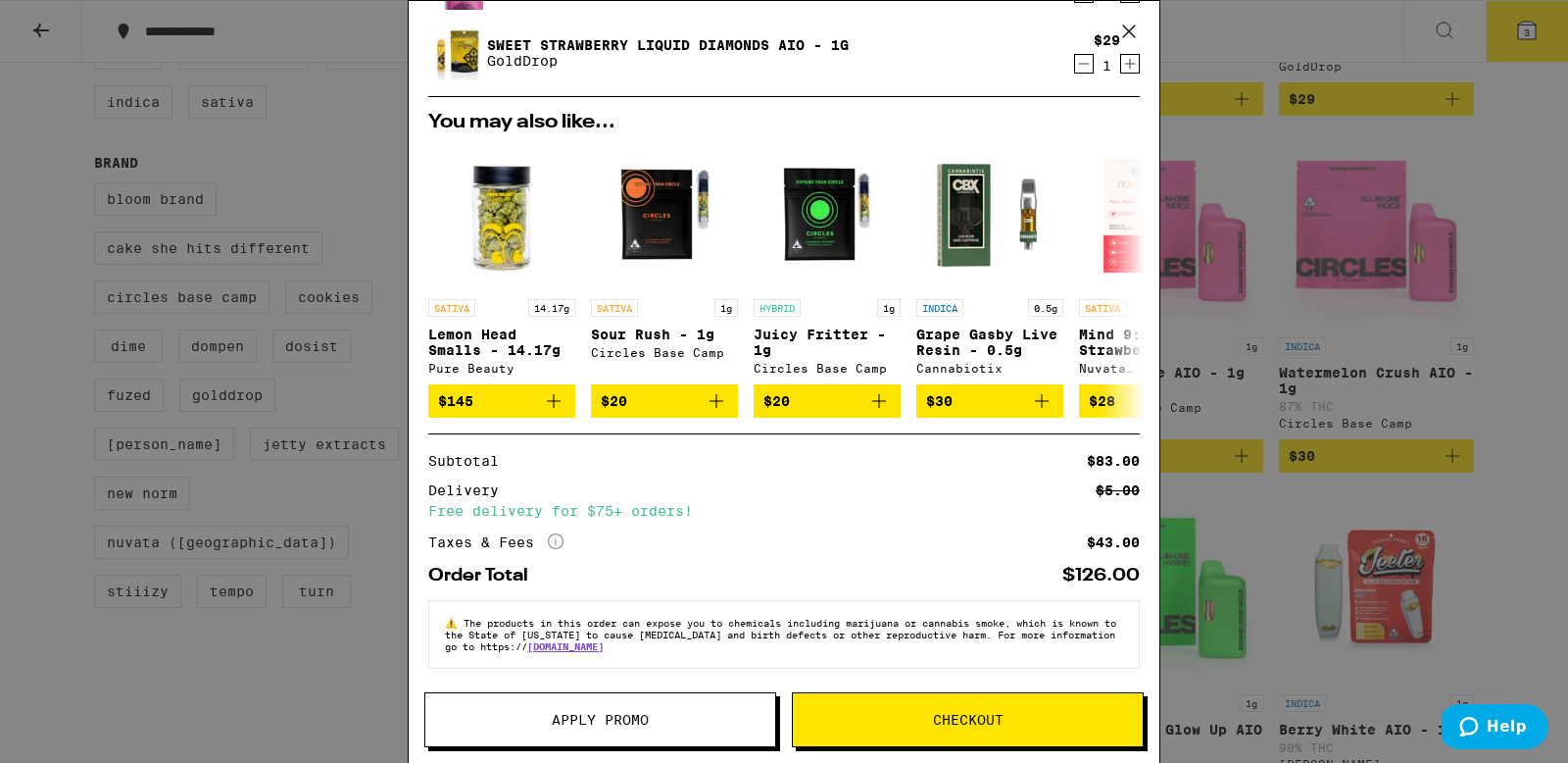
click at [1220, 332] on div "Your Cart Kush Mountain Live Resin - 0.5g Cannabiotix $30 1 Float Minis Nano Ch…" at bounding box center [784, 381] width 1568 height 763
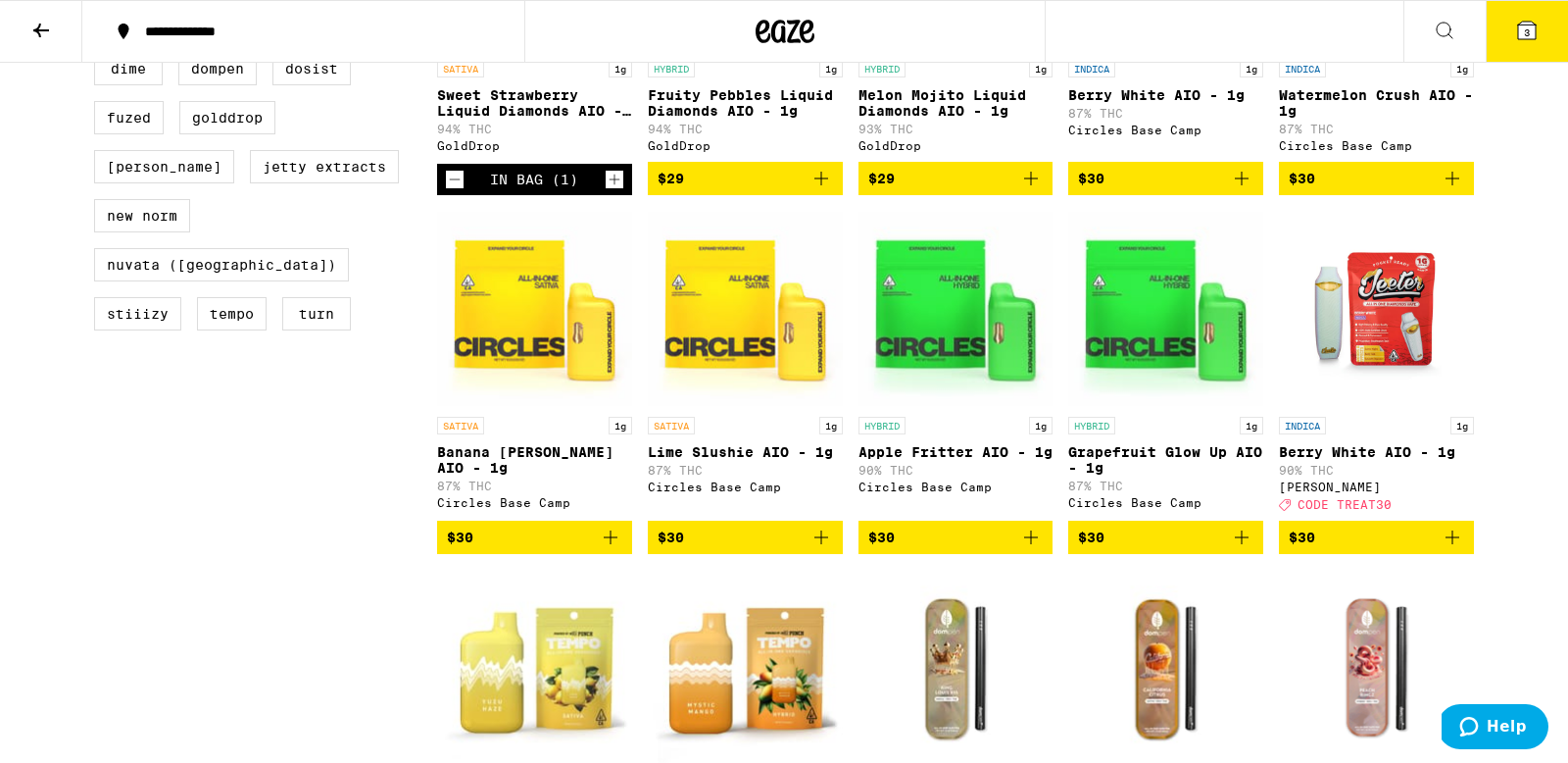
scroll to position [1262, 0]
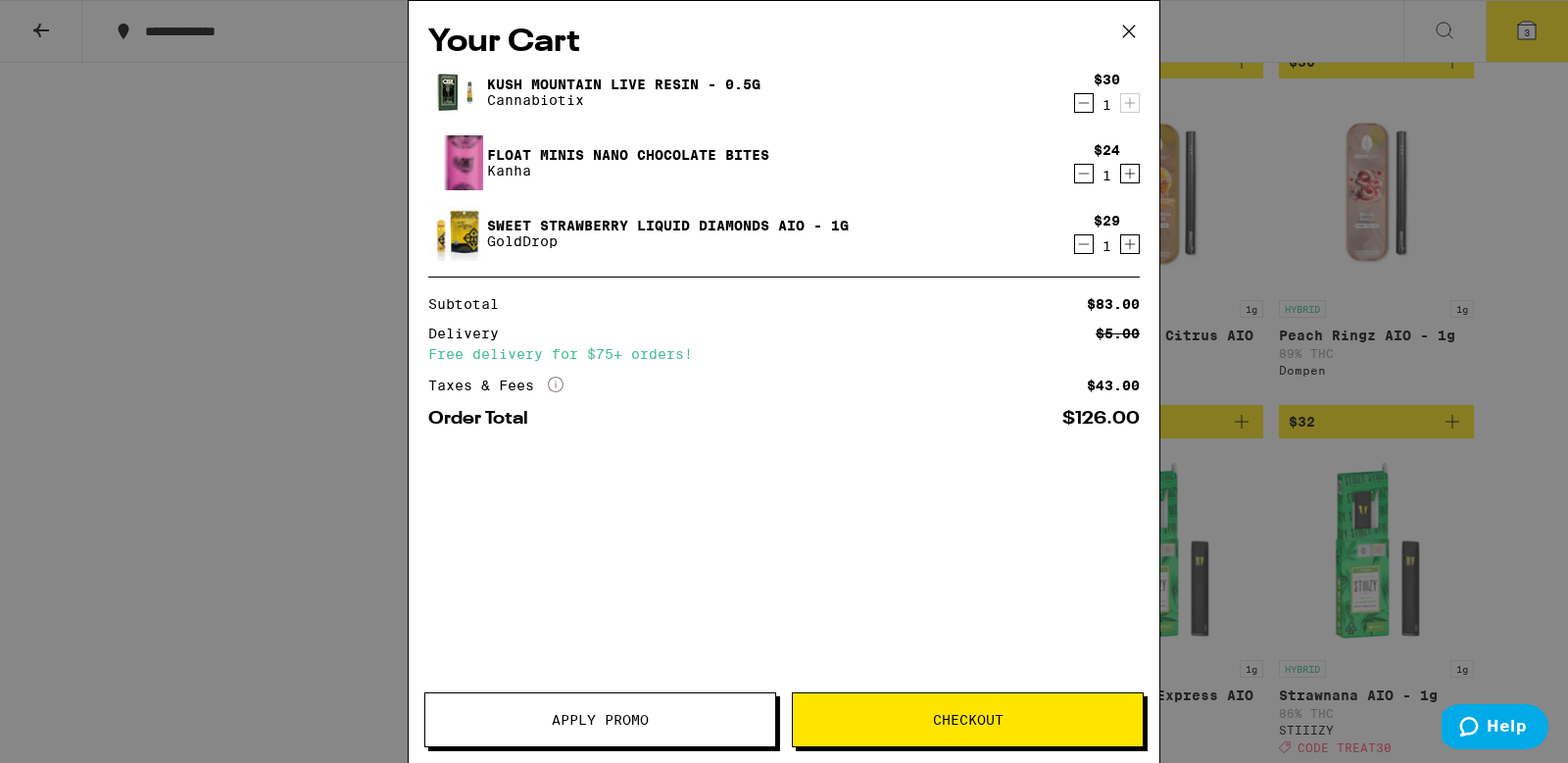
scroll to position [509, 0]
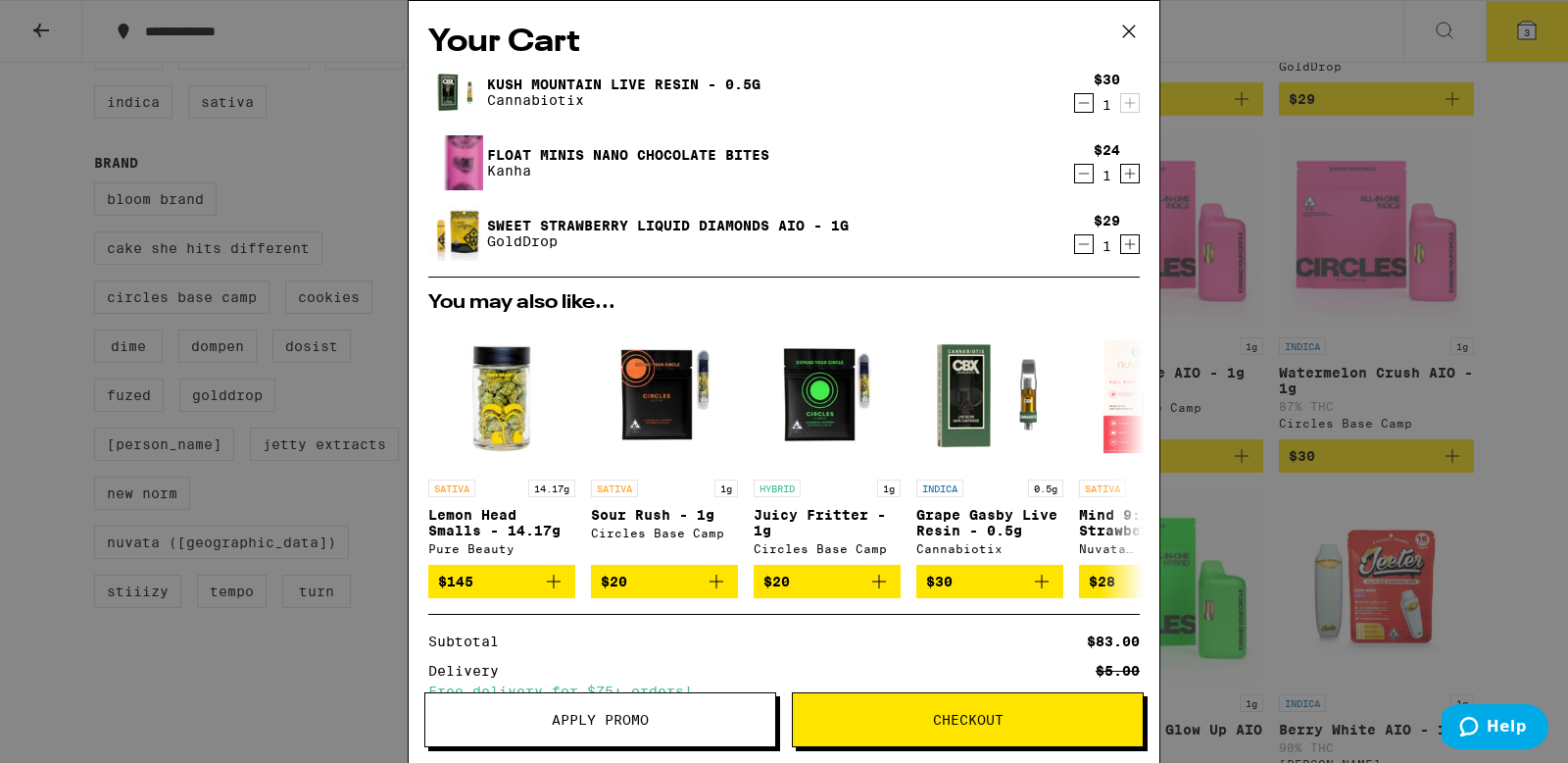
click at [383, 265] on div "Your Cart Kush Mountain Live Resin - 0.5g Cannabiotix $30 1 Float Minis Nano Ch…" at bounding box center [784, 381] width 1568 height 763
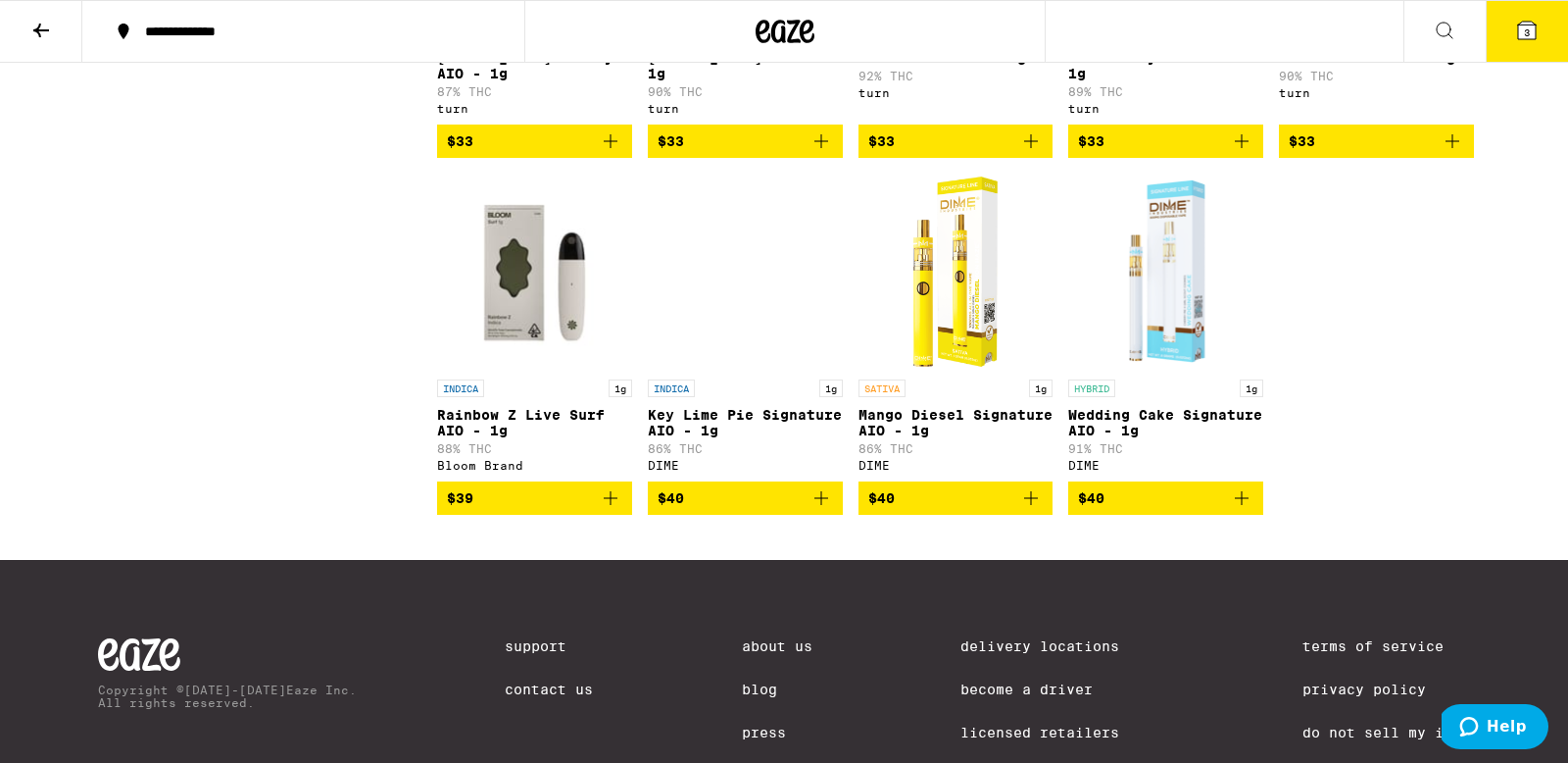
scroll to position [2258, 0]
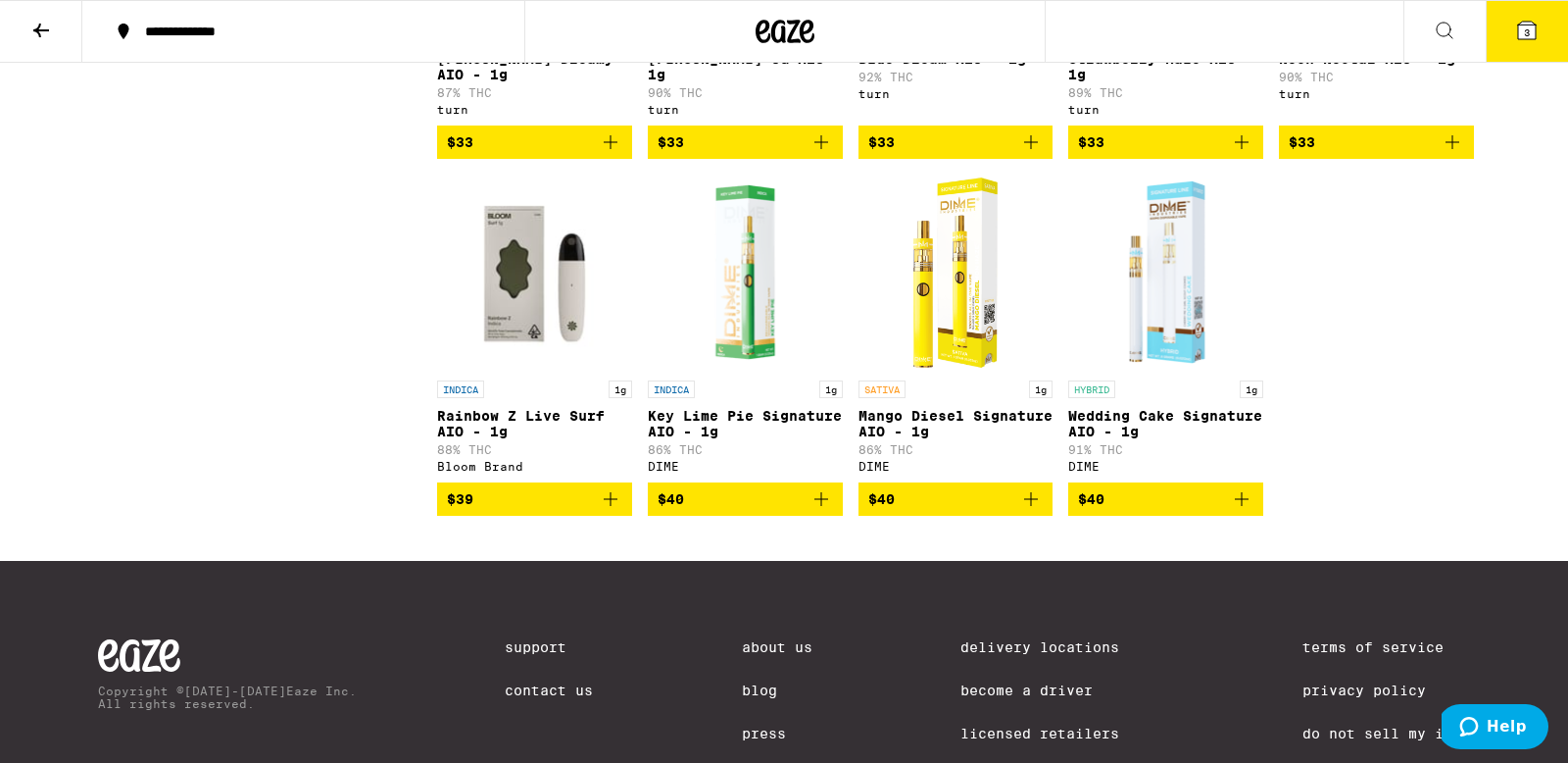
click at [544, 439] on p "Rainbow Z Live Surf AIO - 1g" at bounding box center [534, 423] width 195 height 31
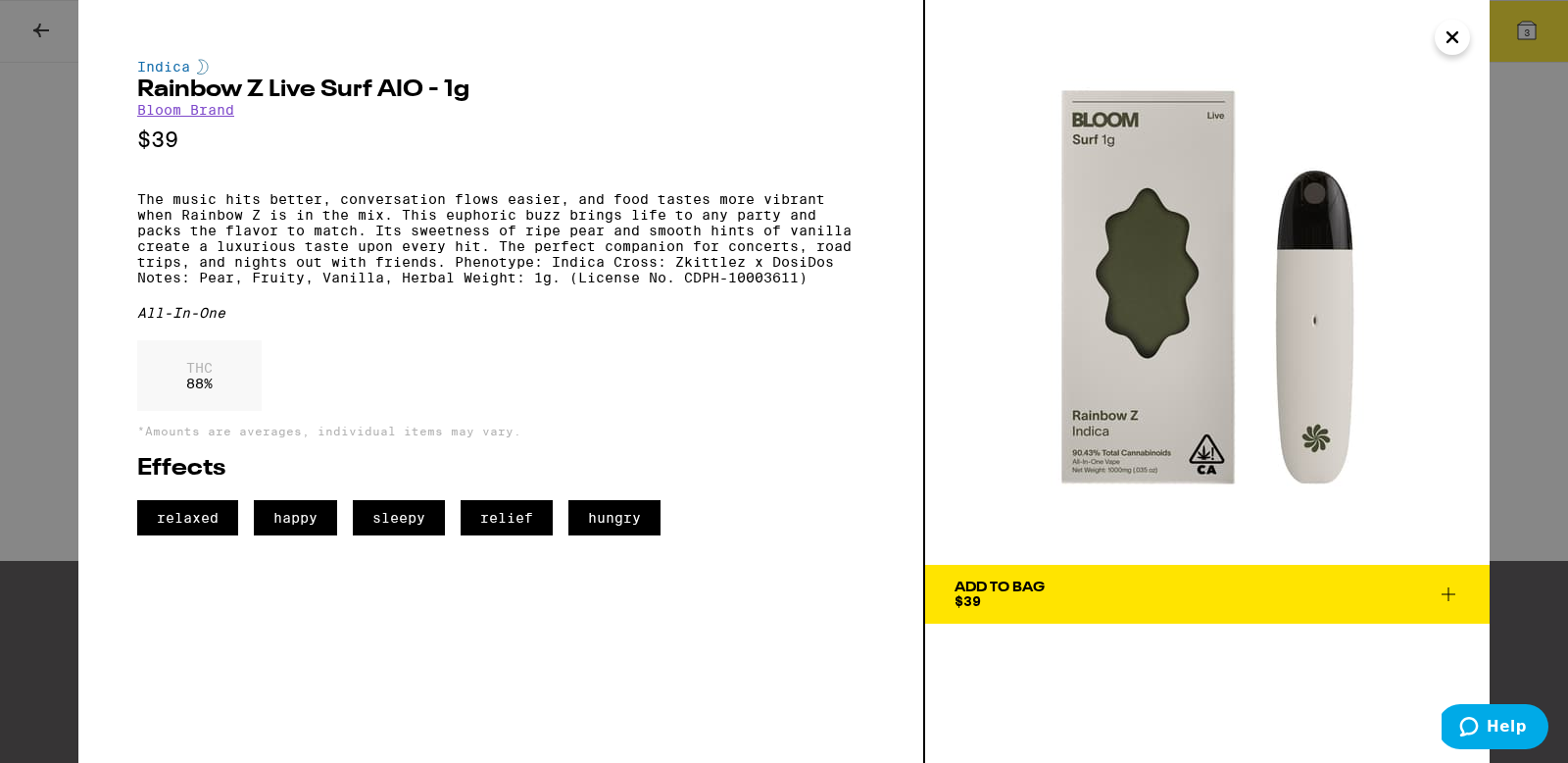
click at [0, 345] on div "Indica Rainbow Z Live Surf AIO - 1g Bloom Brand $39 The music hits better, conv…" at bounding box center [784, 381] width 1568 height 763
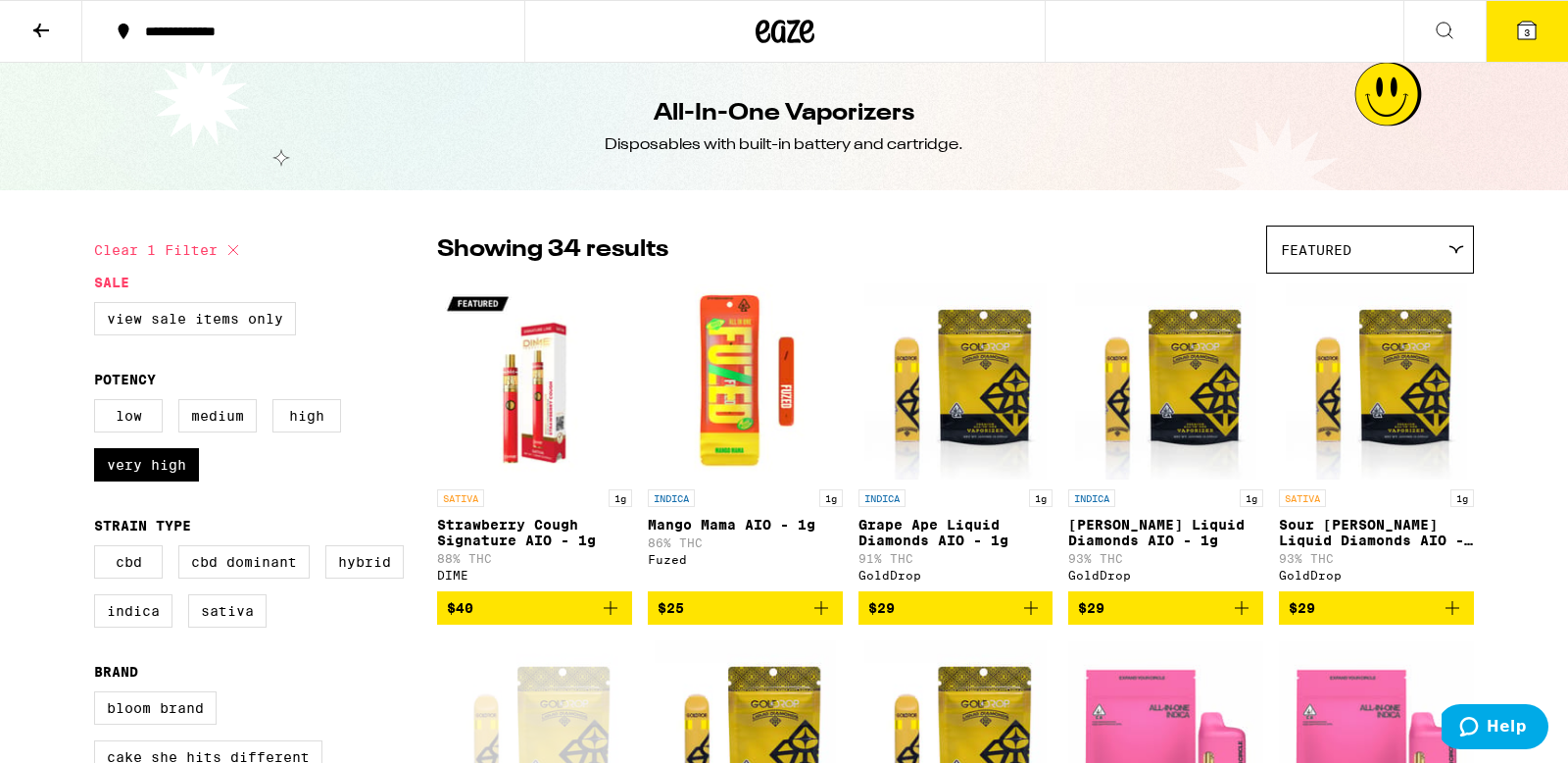
click at [144, 448] on div "Low Medium High Very High" at bounding box center [265, 448] width 343 height 98
click at [146, 460] on label "Very High" at bounding box center [146, 464] width 105 height 33
click at [99, 403] on input "Very High" at bounding box center [98, 402] width 1 height 1
checkbox input "false"
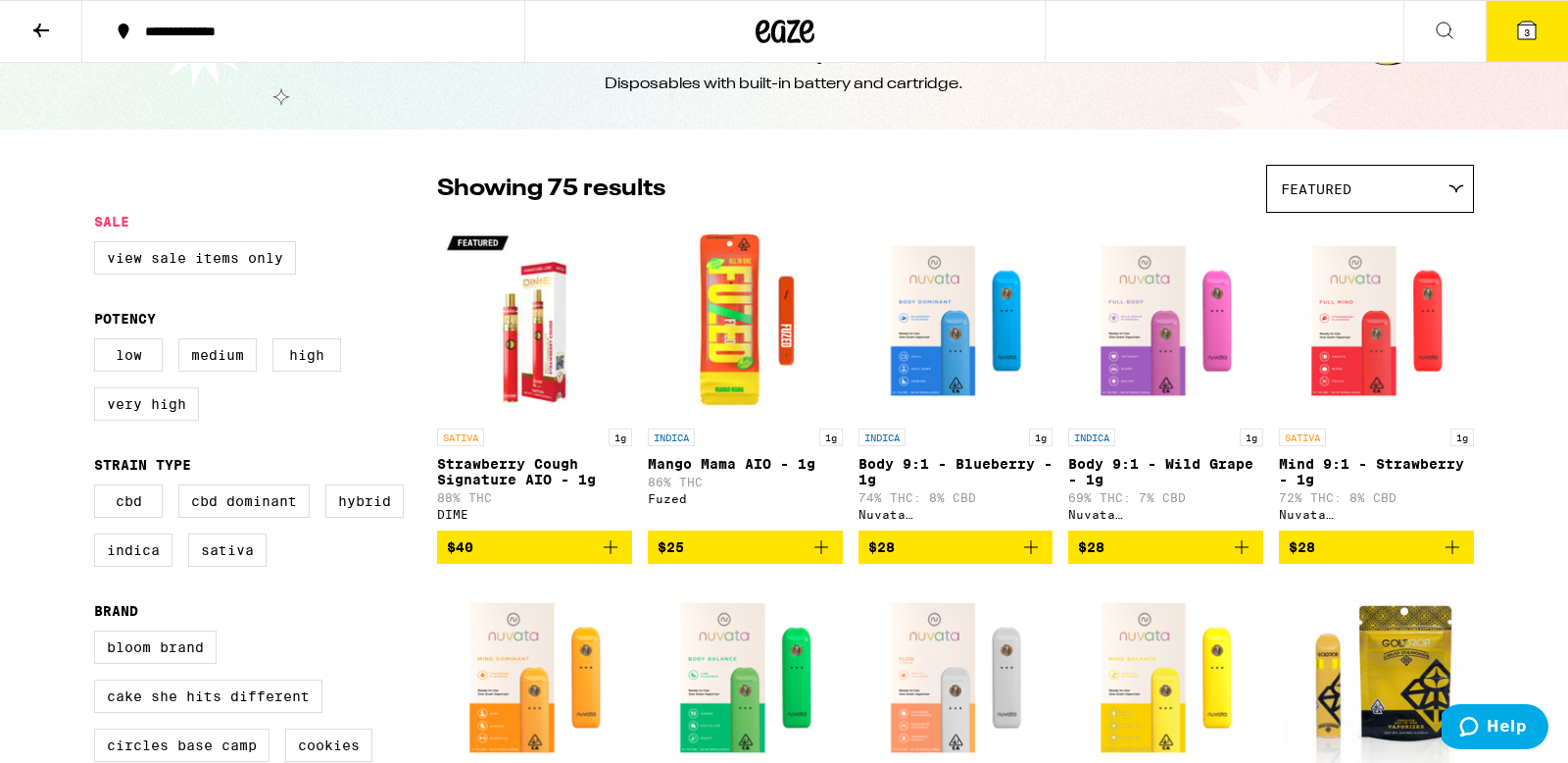
scroll to position [58, 0]
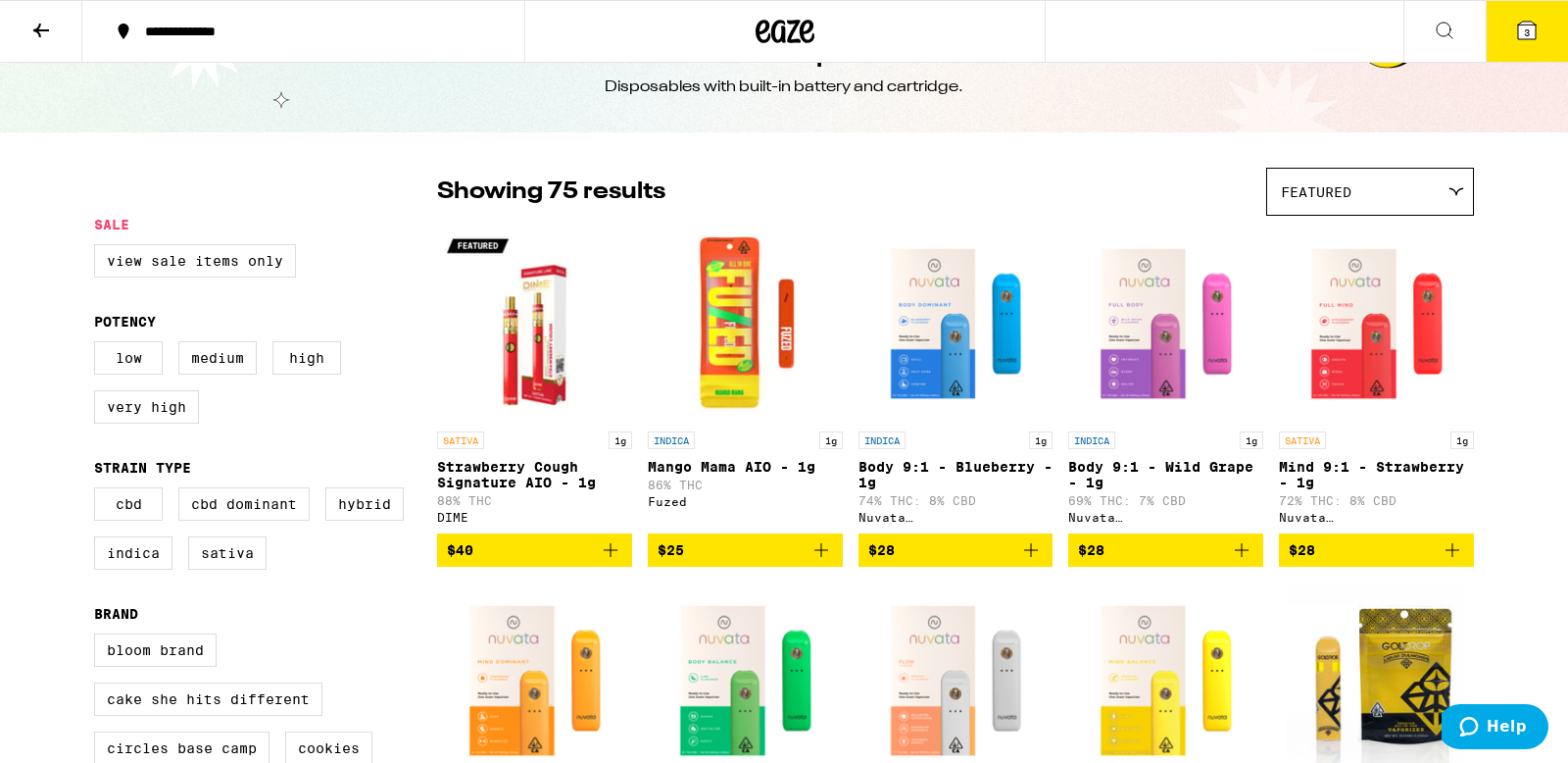
click at [1428, 190] on div "Featured" at bounding box center [1370, 192] width 206 height 46
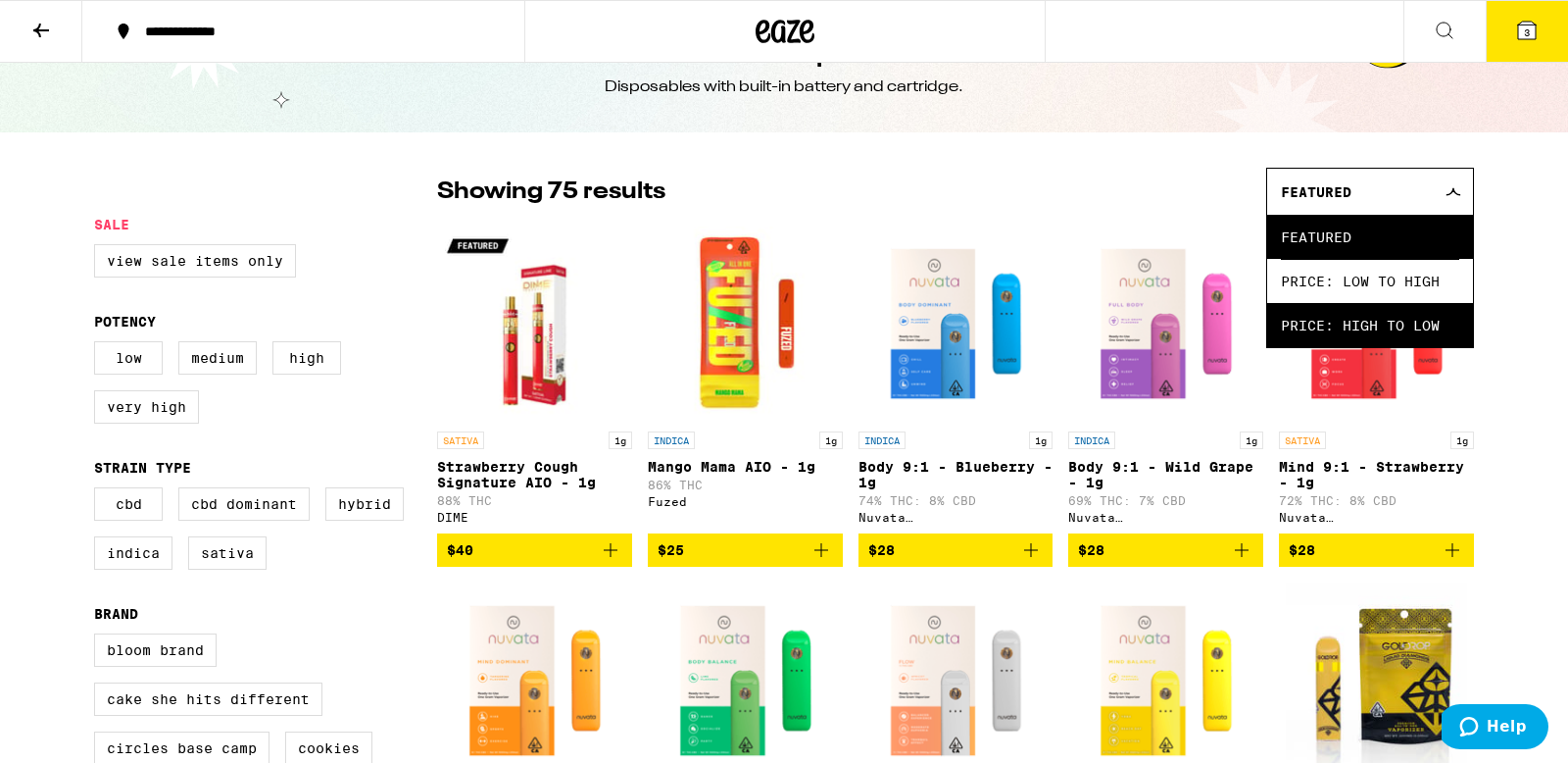
click at [1349, 326] on span "Price: High to Low" at bounding box center [1370, 325] width 179 height 44
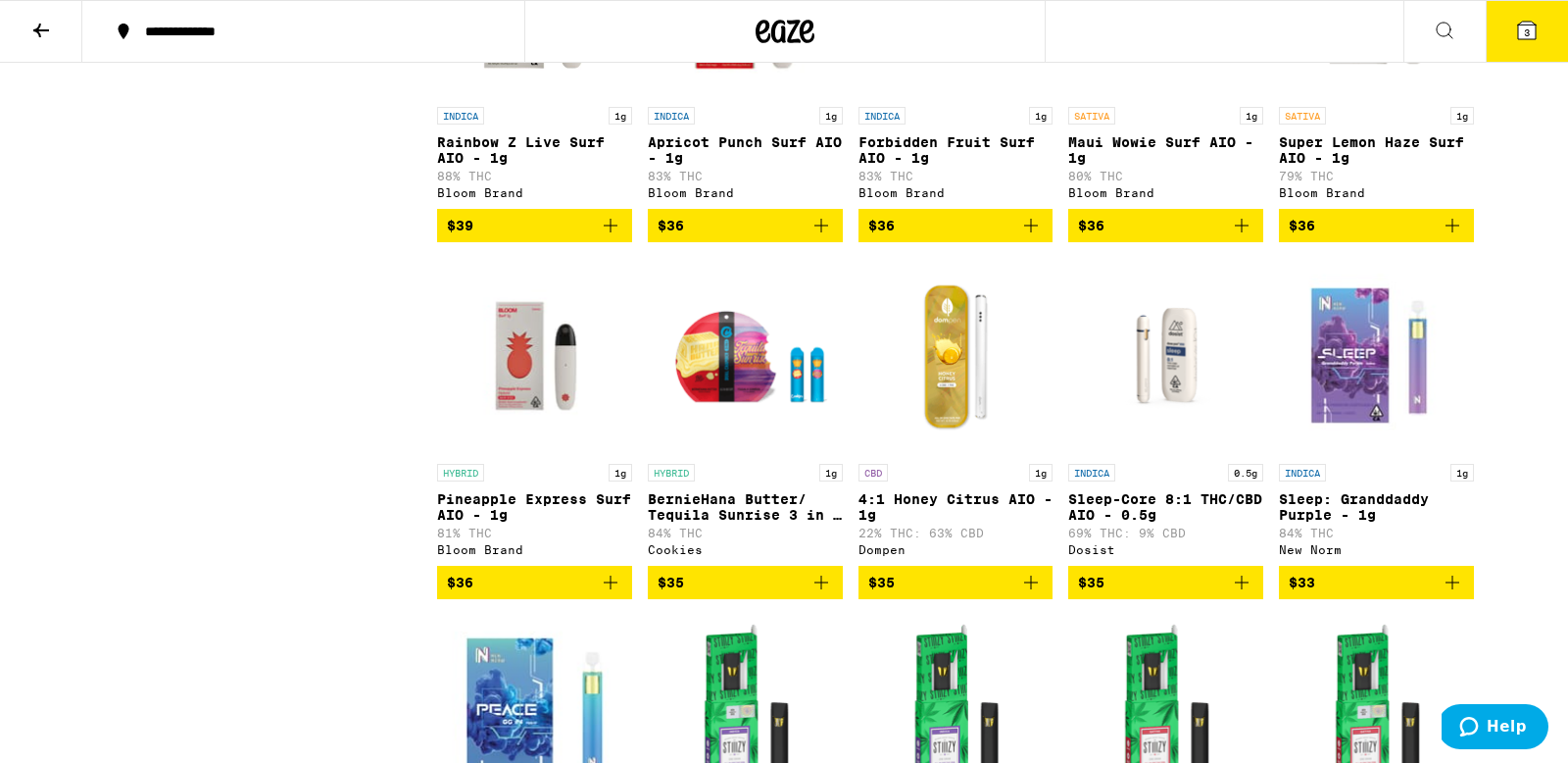
scroll to position [1098, 0]
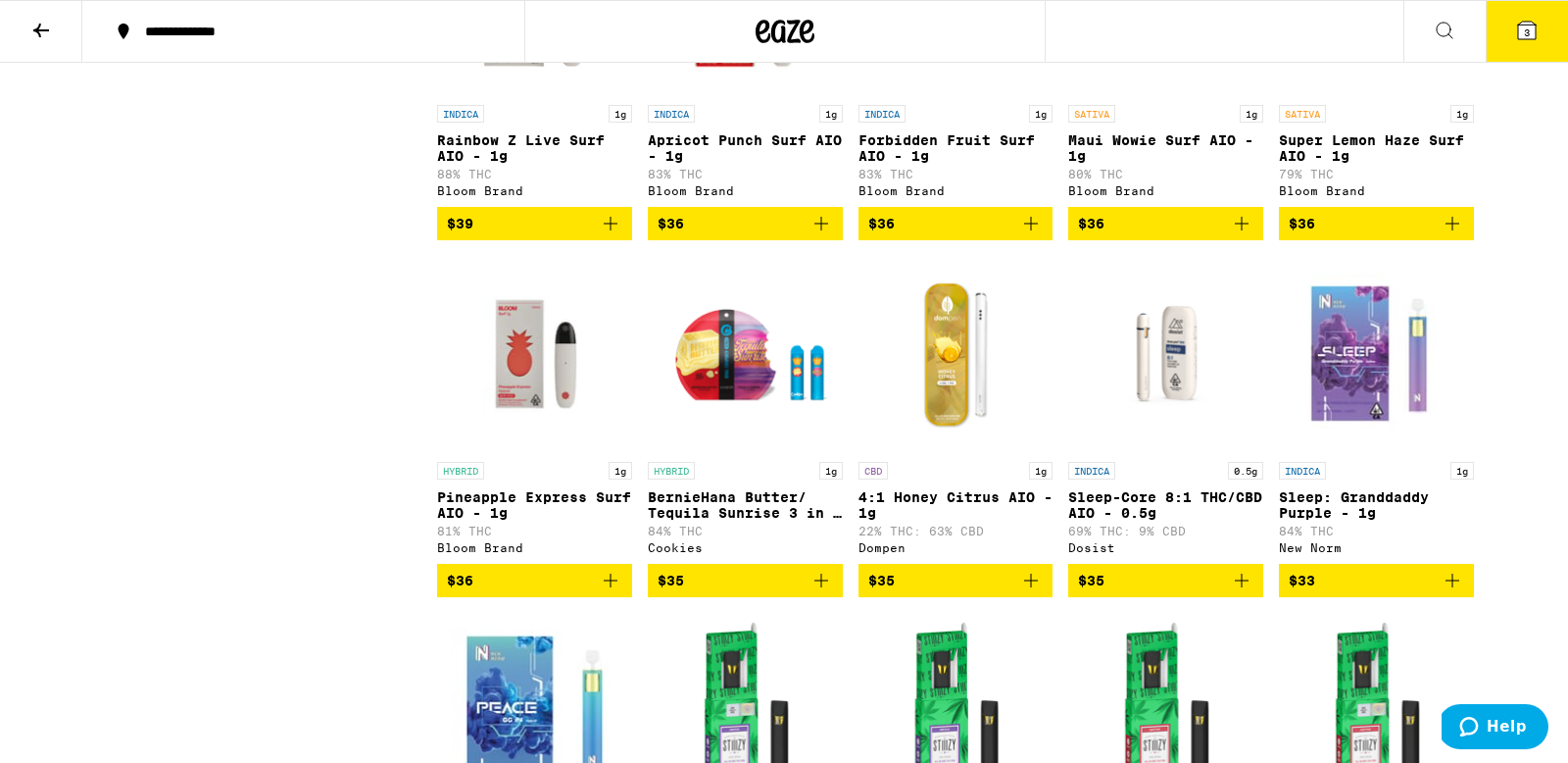
click at [579, 592] on span "$36" at bounding box center [535, 581] width 176 height 24
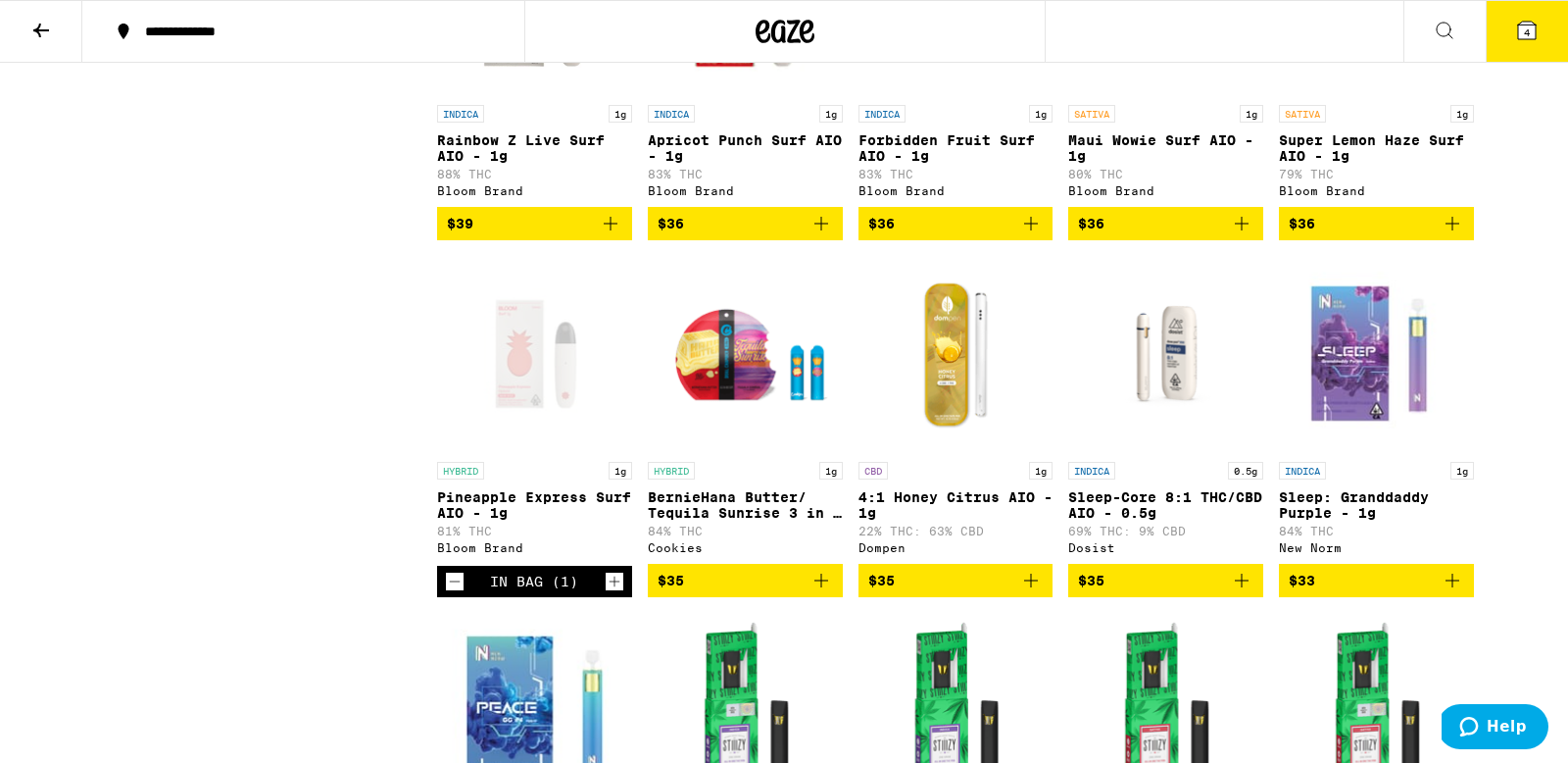
click at [1543, 33] on button "4" at bounding box center [1527, 31] width 82 height 61
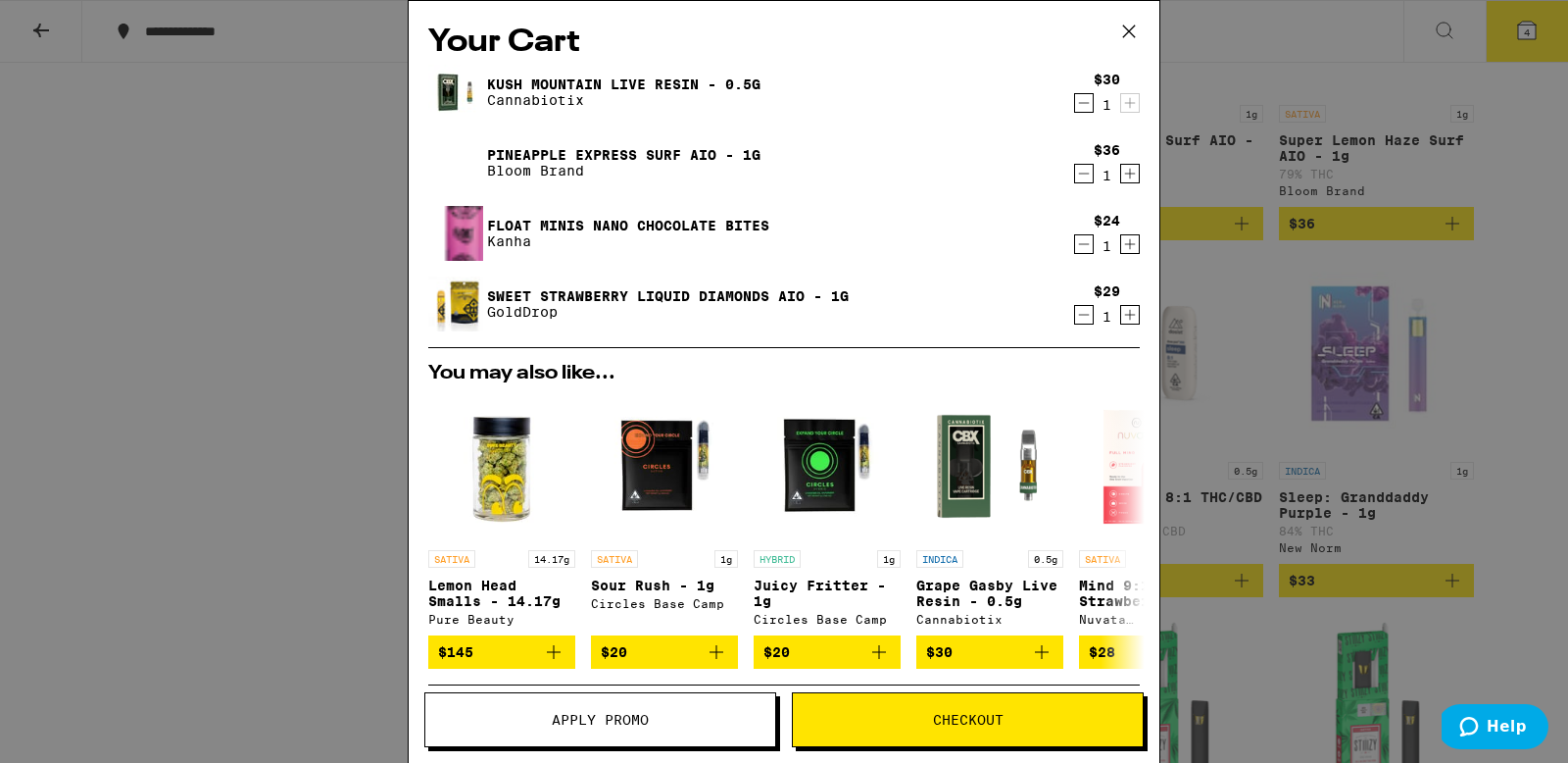
click at [1093, 176] on button "Decrement" at bounding box center [1084, 174] width 20 height 20
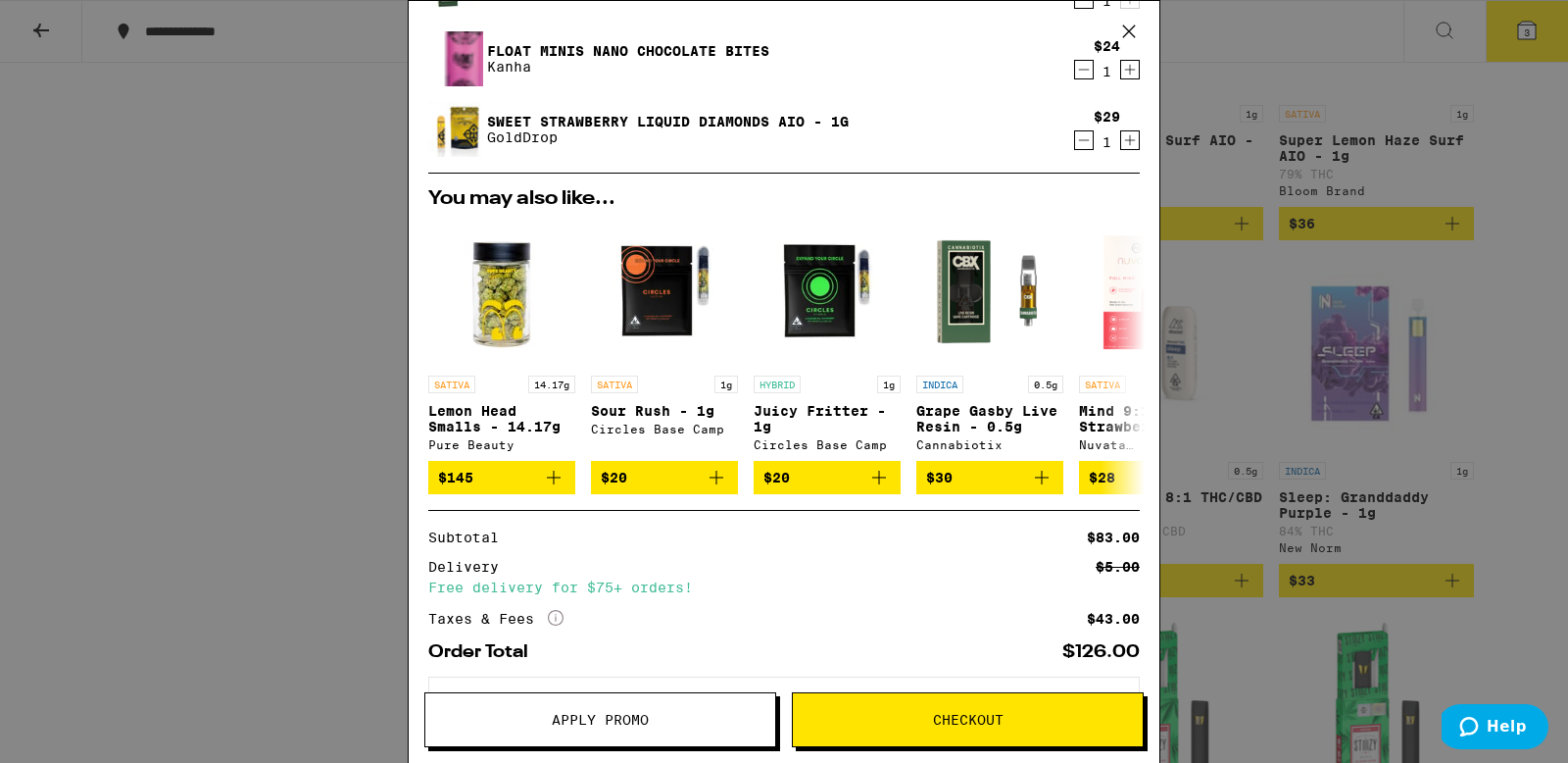
scroll to position [192, 0]
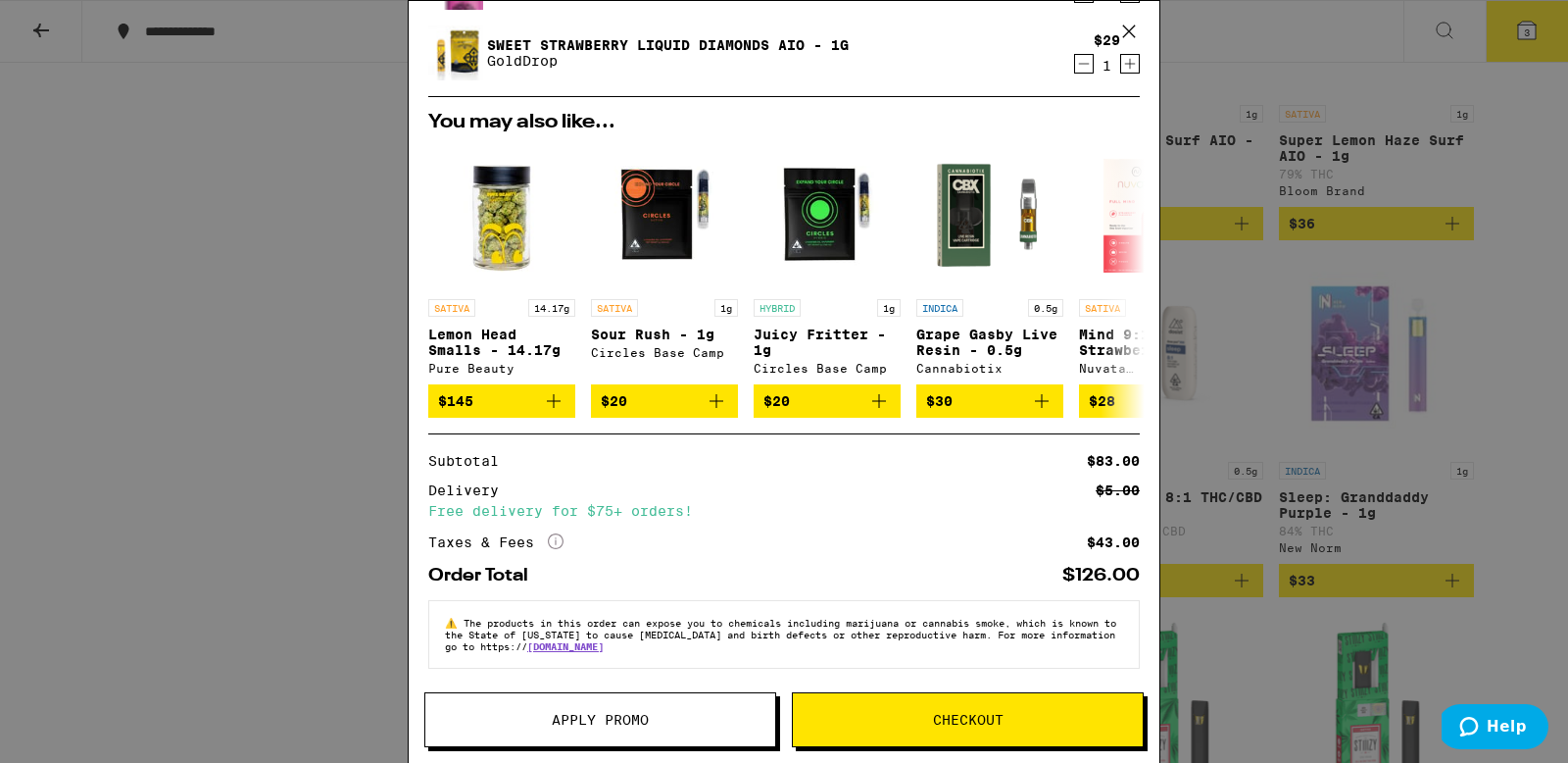
click at [951, 713] on span "Checkout" at bounding box center [968, 720] width 71 height 14
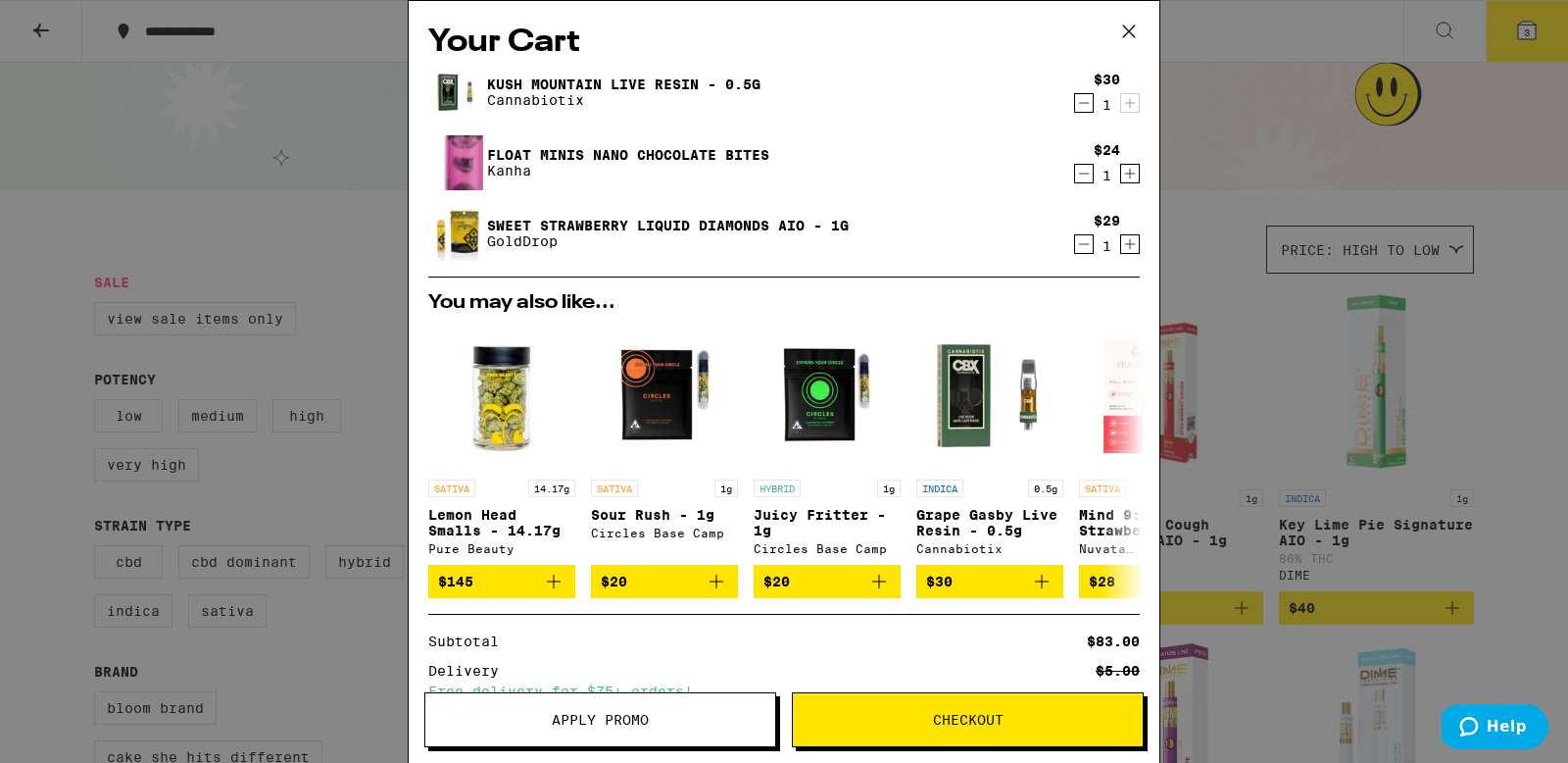
click at [325, 226] on div "Your Cart Kush Mountain Live Resin - 0.5g Cannabiotix $30 1 Float Minis Nano Ch…" at bounding box center [784, 381] width 1568 height 763
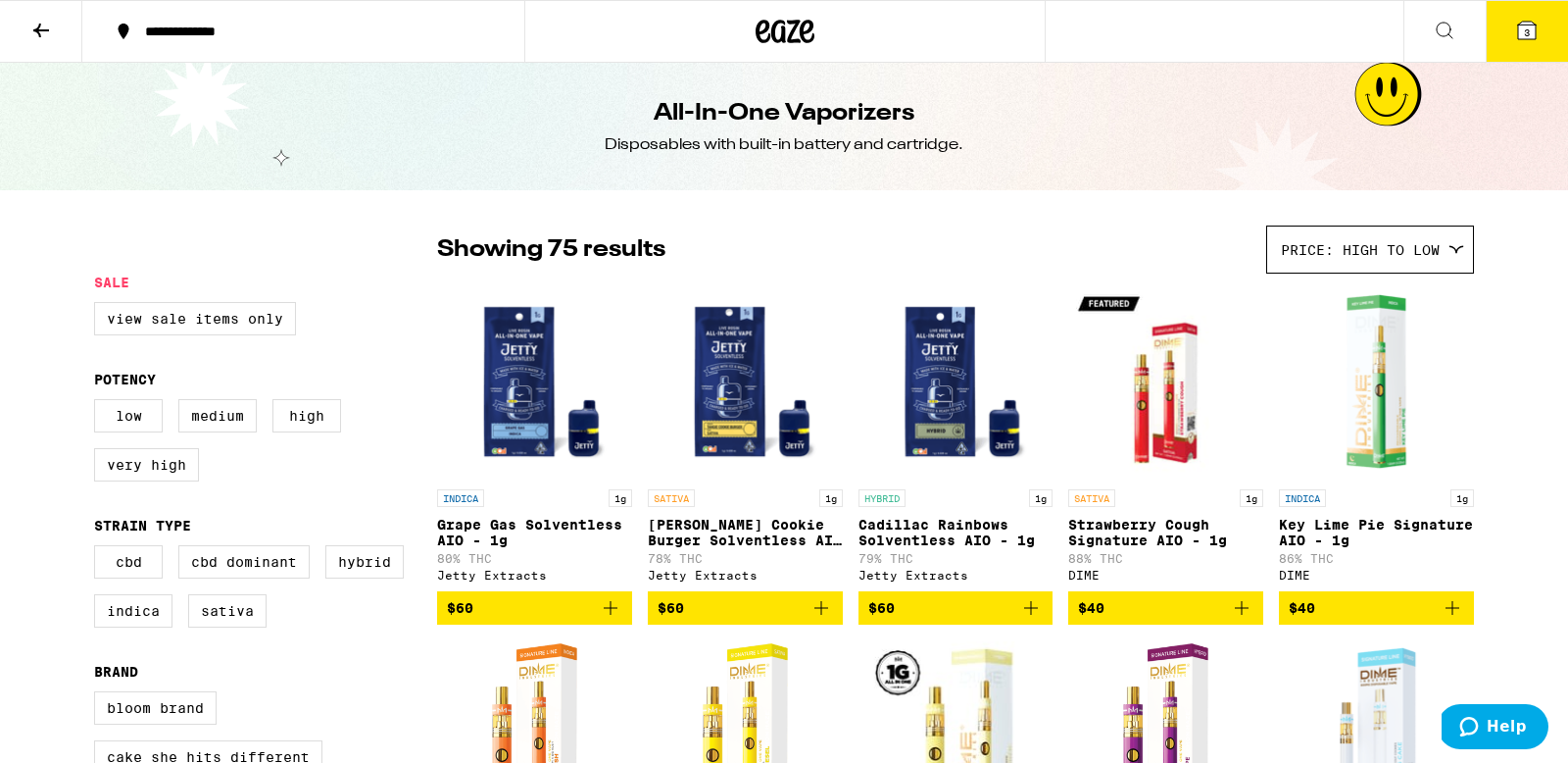
click at [1536, 51] on button "3" at bounding box center [1527, 31] width 82 height 61
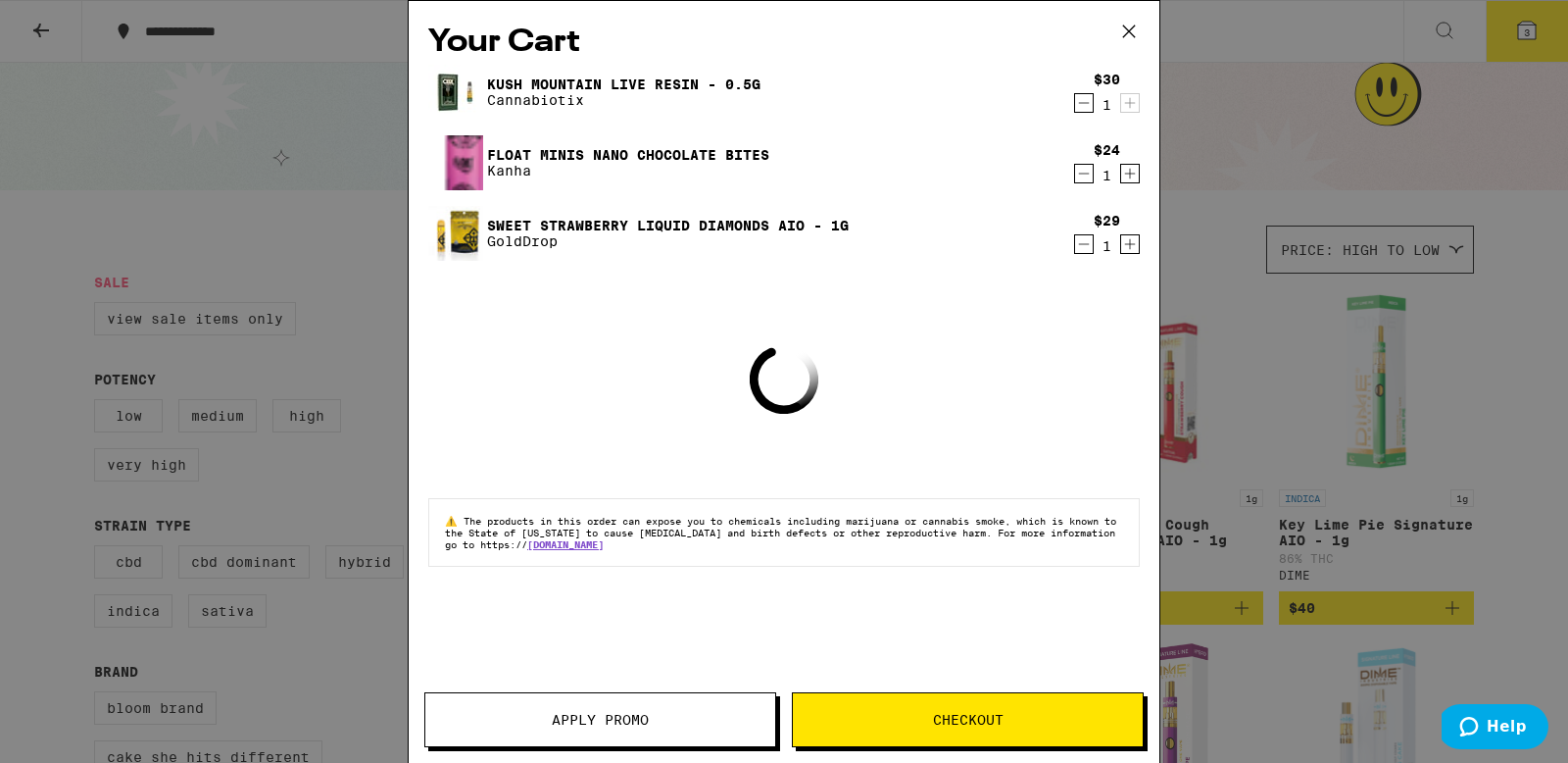
click at [959, 715] on span "Checkout" at bounding box center [968, 720] width 71 height 14
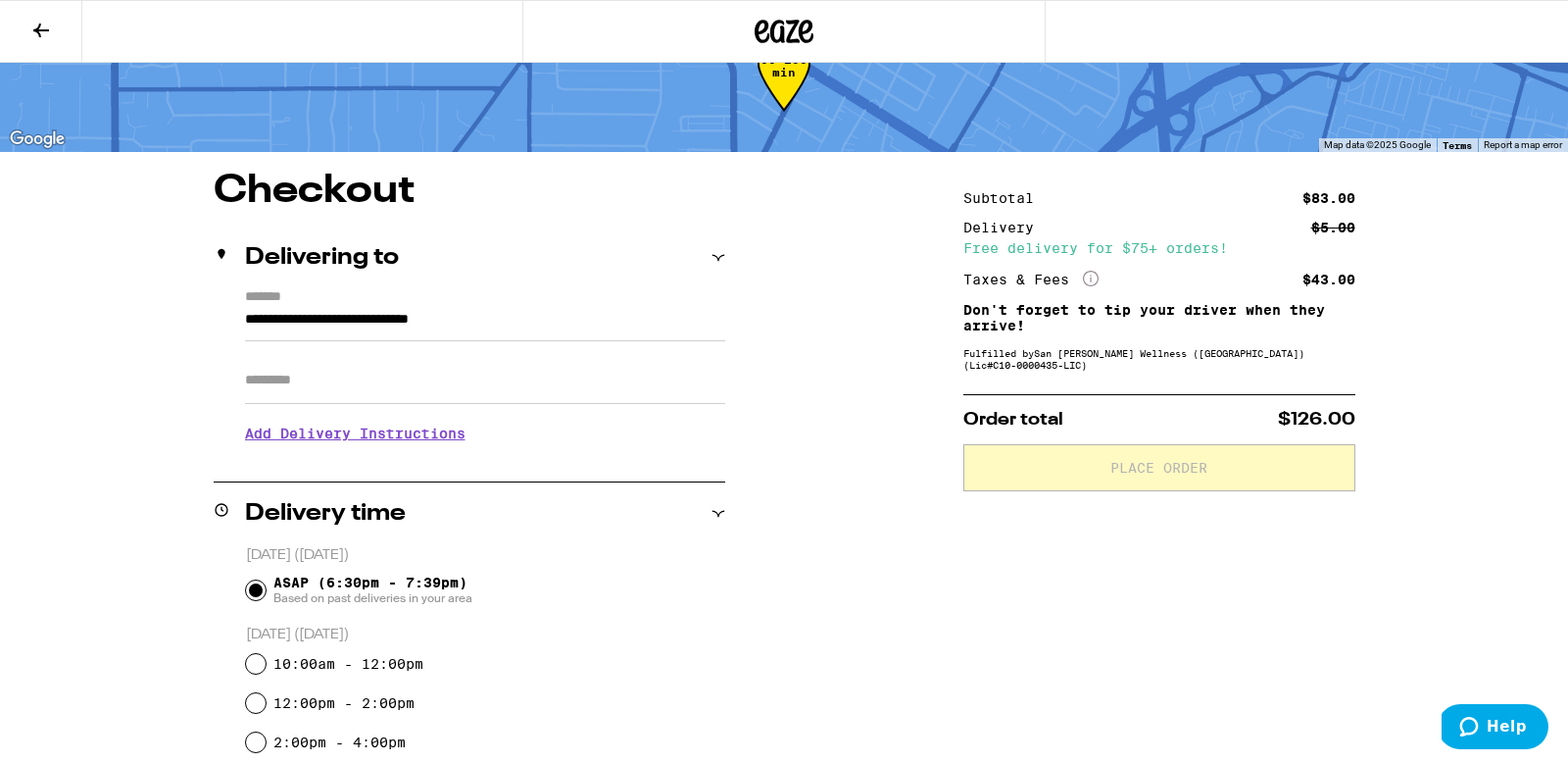
scroll to position [77, 0]
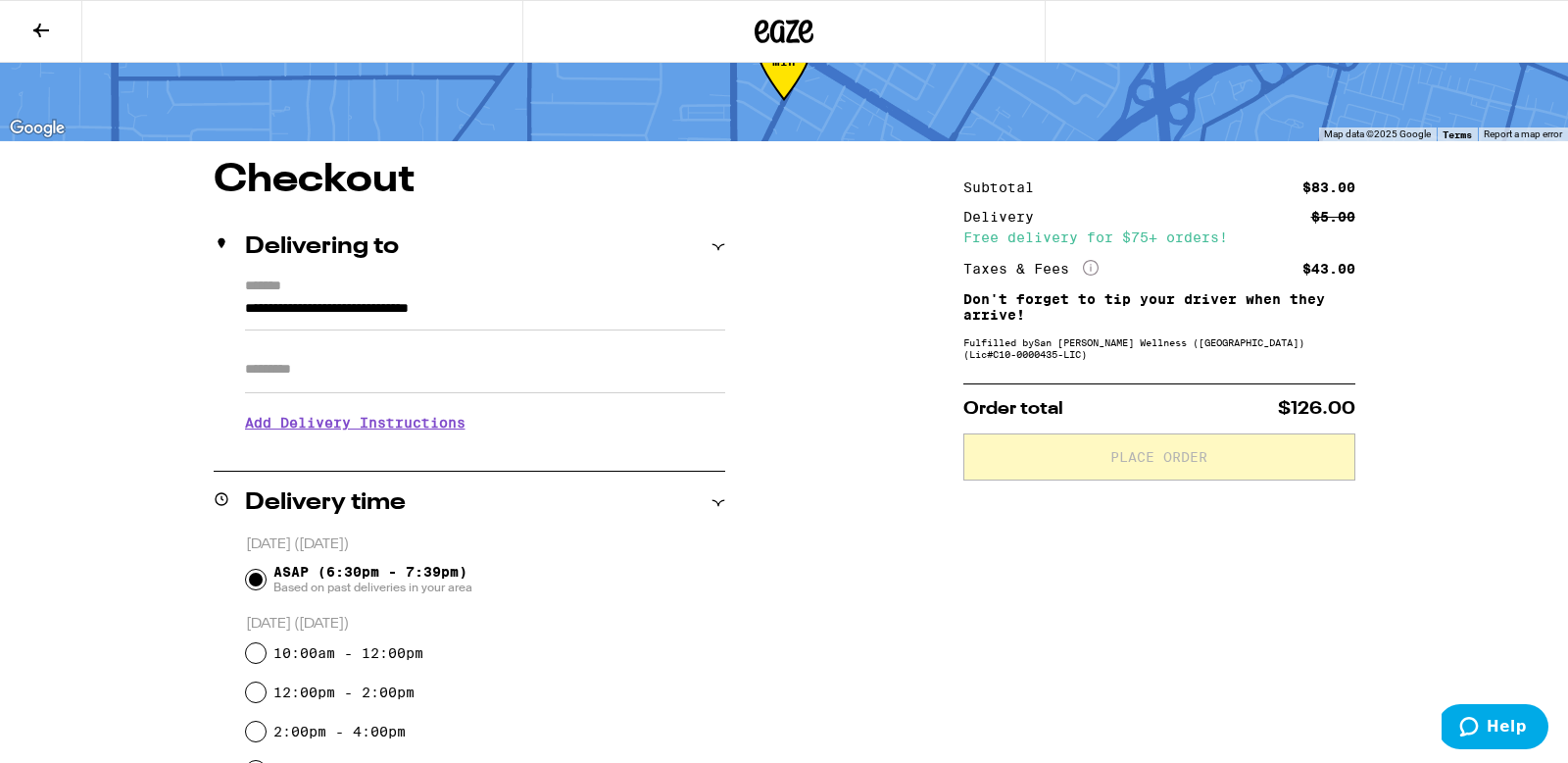
click at [385, 359] on input "Apt/Suite" at bounding box center [485, 369] width 481 height 47
type input "****"
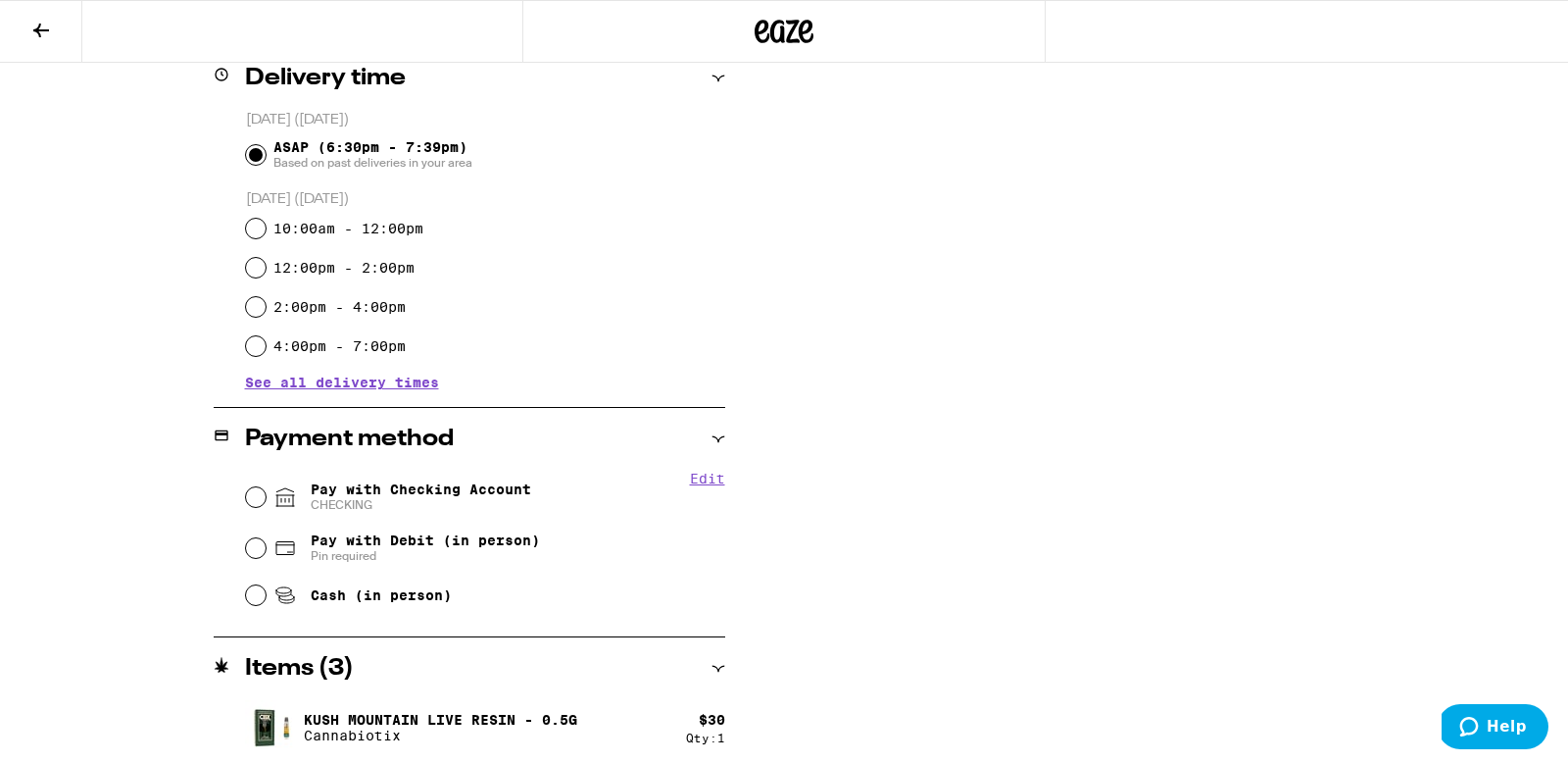
click at [489, 498] on span "Pay with Checking Account CHECKING" at bounding box center [421, 497] width 221 height 31
click at [266, 498] on input "Pay with Checking Account CHECKING" at bounding box center [256, 497] width 20 height 20
radio input "true"
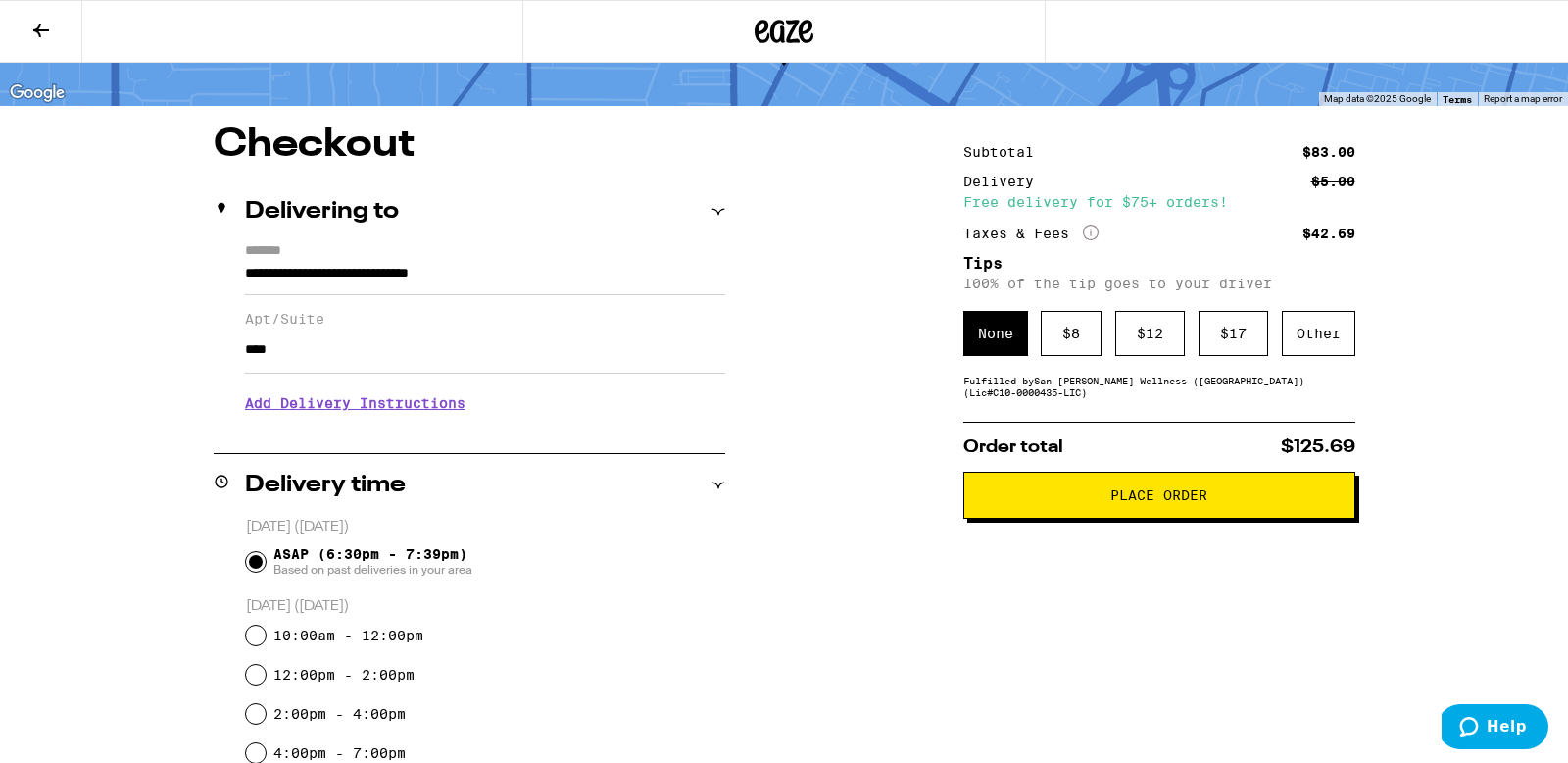
scroll to position [0, 0]
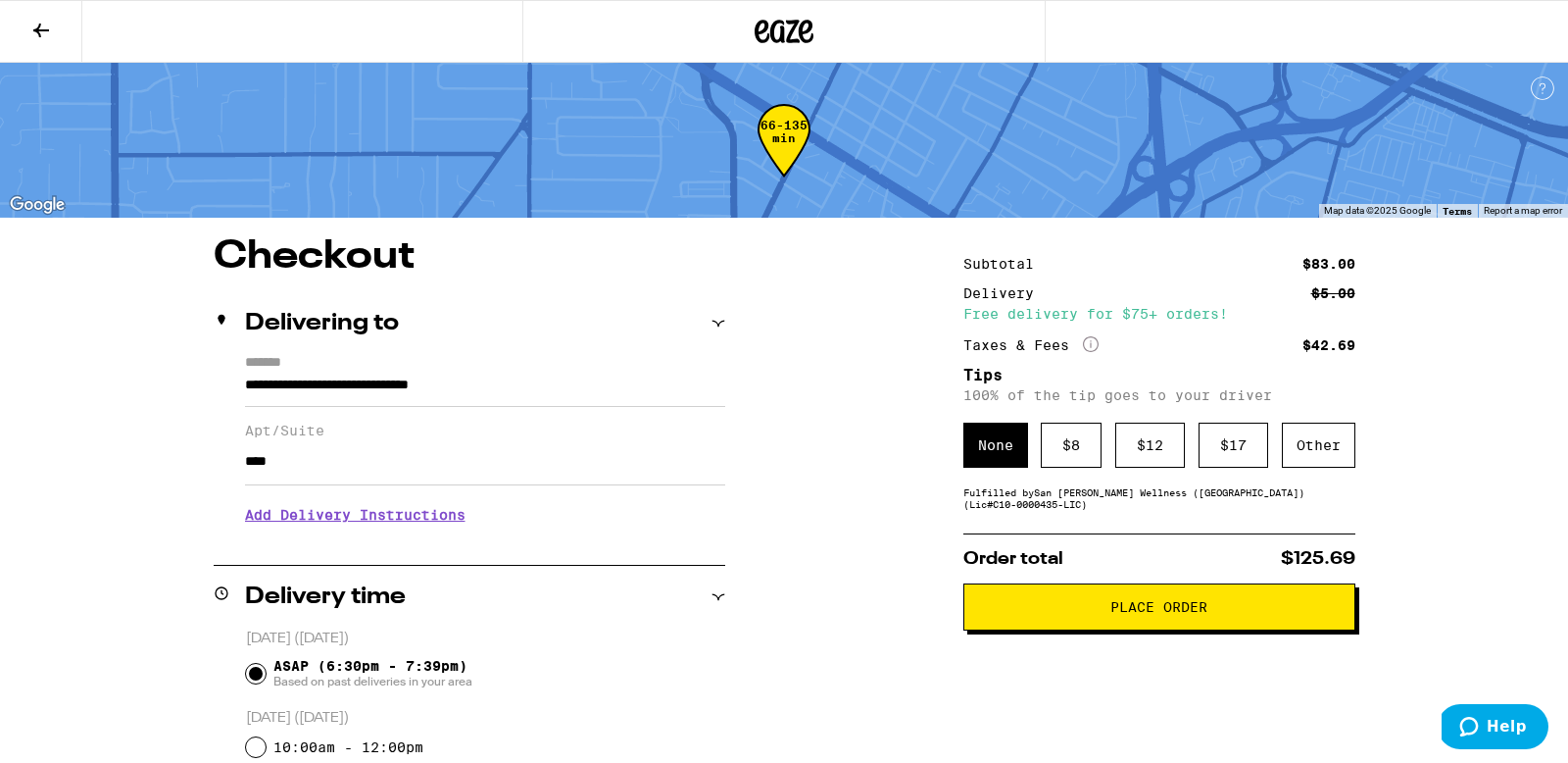
click at [1156, 599] on button "Place Order" at bounding box center [1159, 607] width 392 height 47
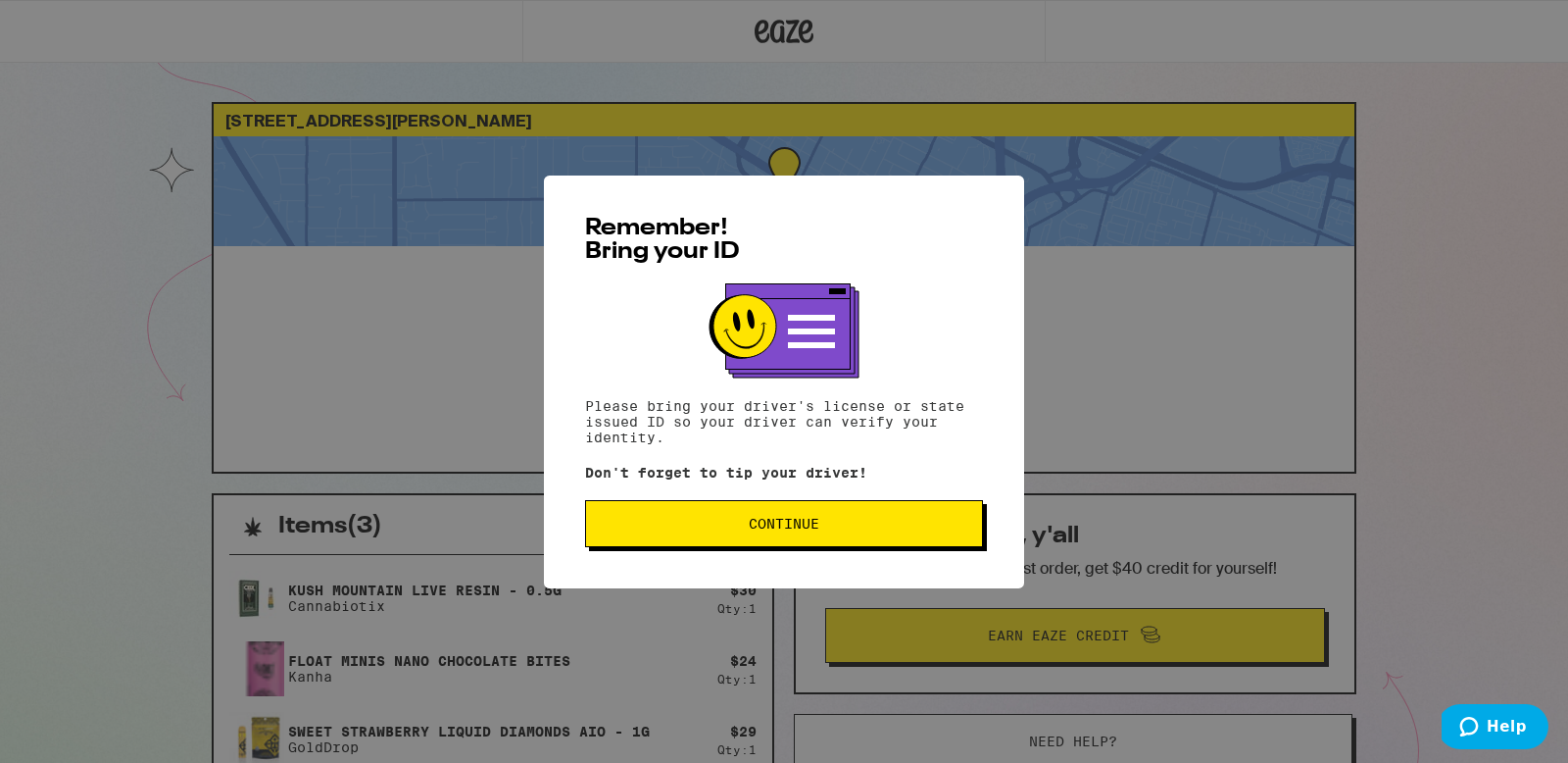
click at [819, 513] on button "Continue" at bounding box center [784, 523] width 398 height 47
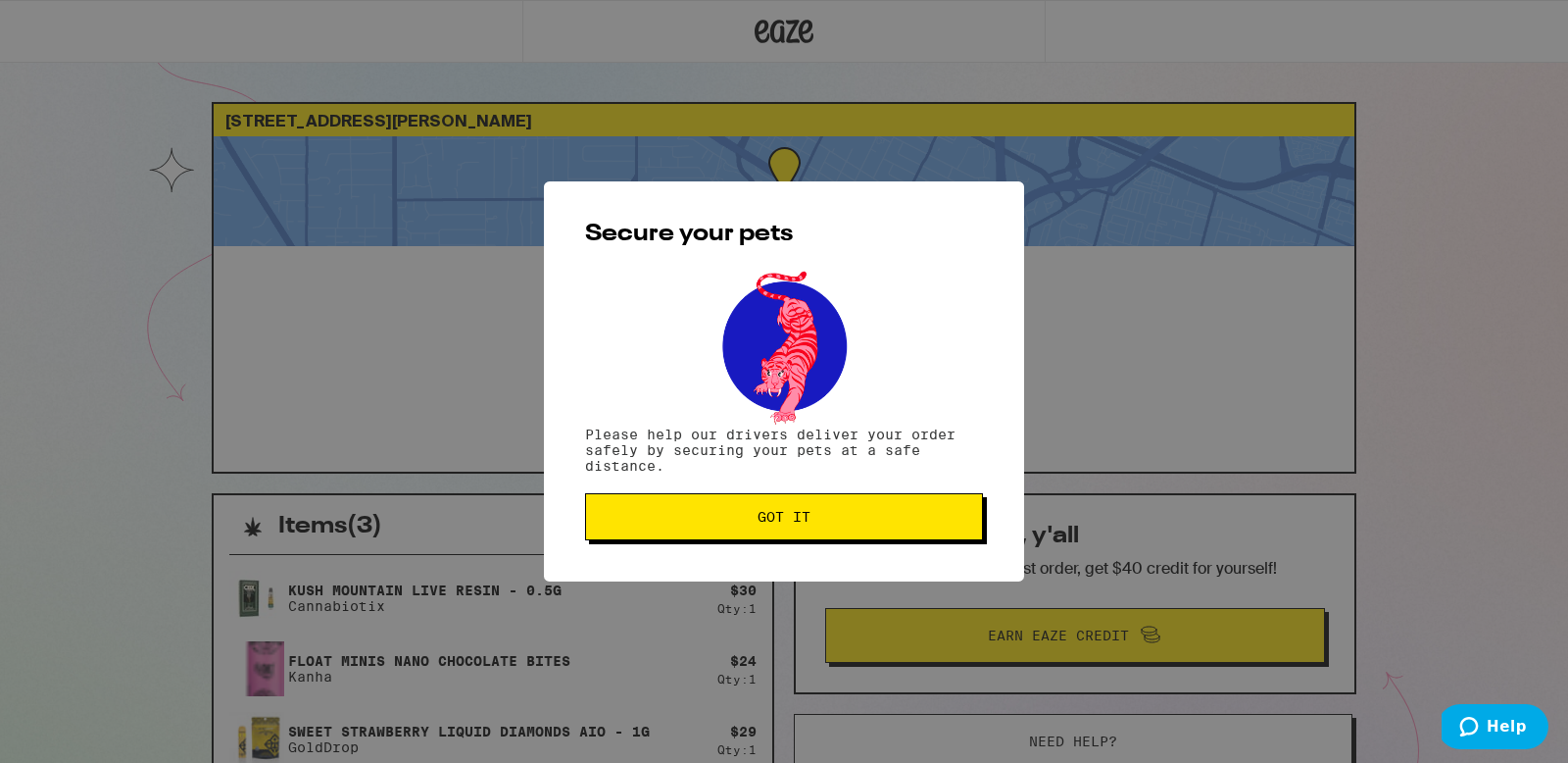
click at [821, 518] on span "Got it" at bounding box center [784, 517] width 365 height 14
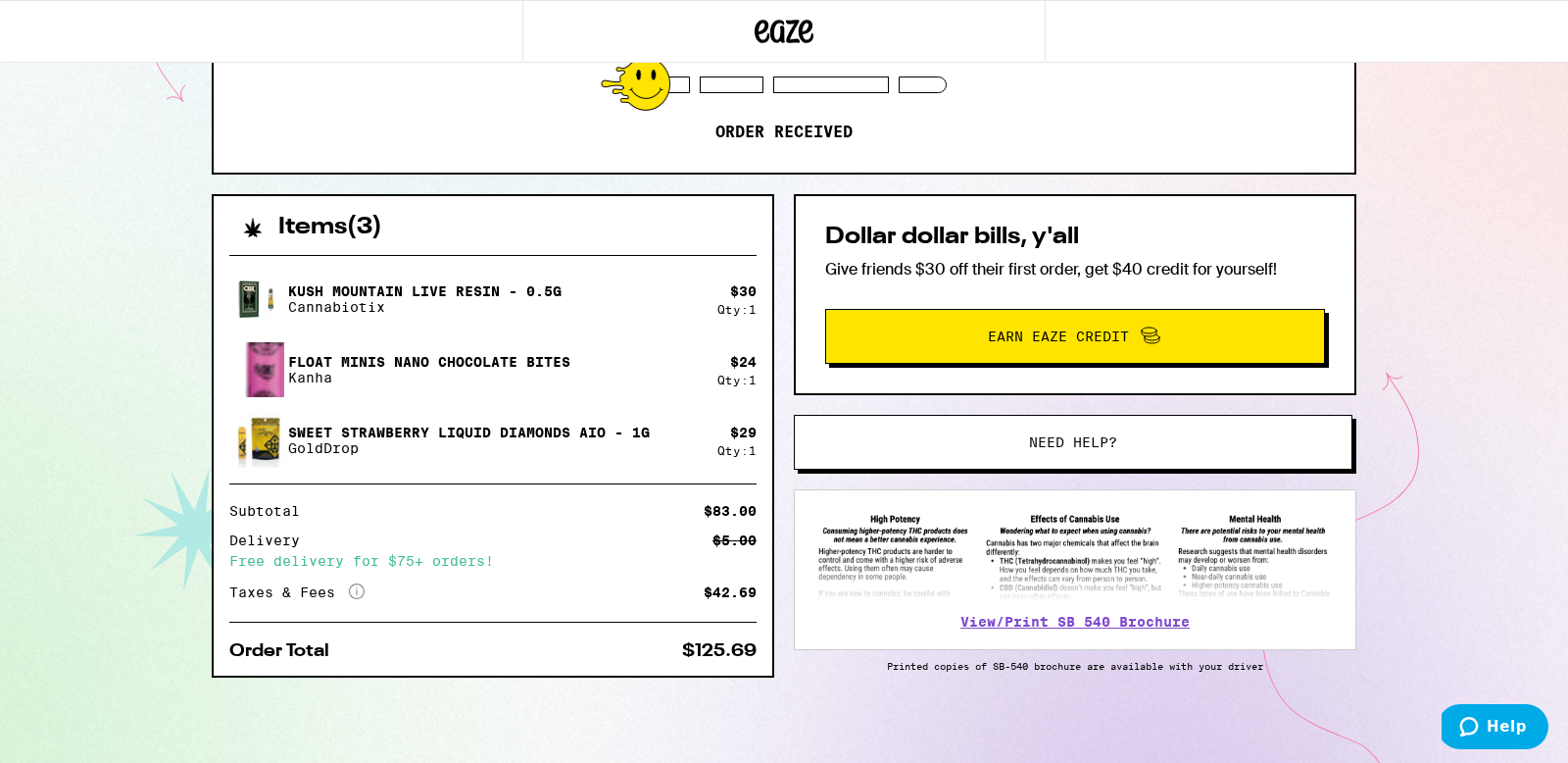
scroll to position [311, 0]
